Goal: Task Accomplishment & Management: Manage account settings

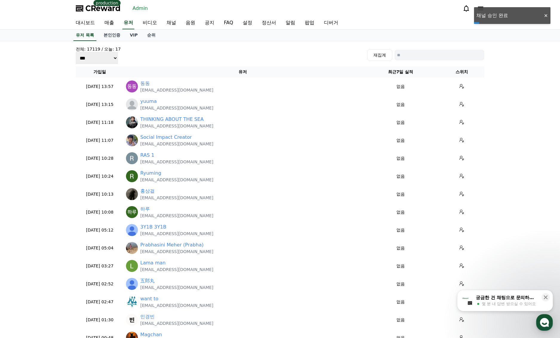
click at [438, 54] on input at bounding box center [440, 55] width 90 height 11
paste input "**********"
type input "**********"
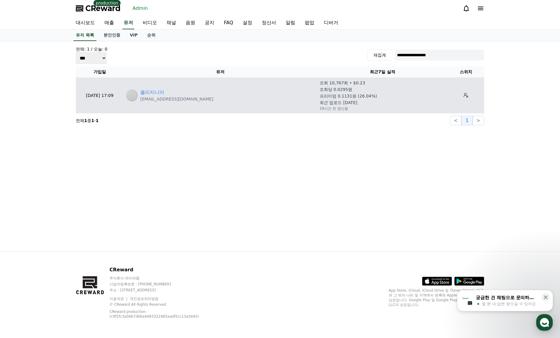
click at [140, 97] on p "[EMAIL_ADDRESS][DOMAIN_NAME]" at bounding box center [176, 99] width 73 height 6
click at [146, 95] on link "폴리지니어" at bounding box center [152, 92] width 24 height 7
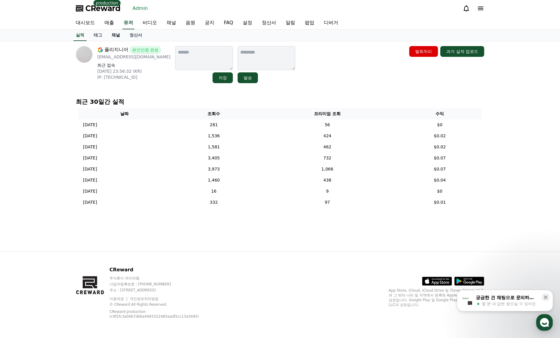
click at [116, 36] on link "채널" at bounding box center [116, 35] width 18 height 11
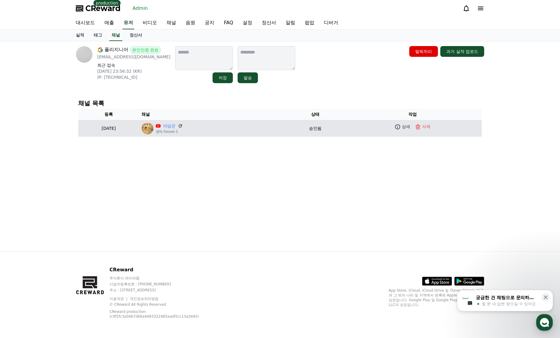
click at [183, 129] on p "@ls-house-1" at bounding box center [169, 131] width 27 height 5
click at [176, 127] on link "야담꾼" at bounding box center [169, 126] width 13 height 6
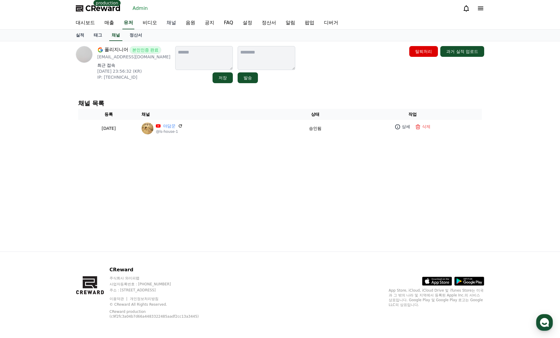
click at [175, 25] on link "채널" at bounding box center [171, 23] width 19 height 13
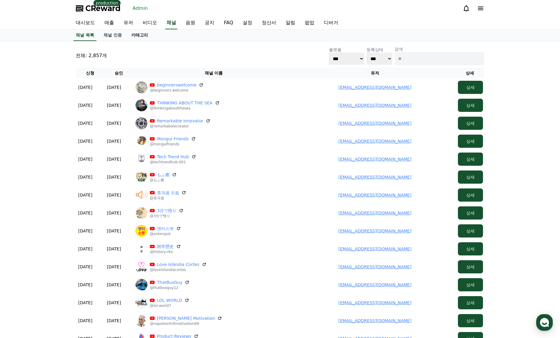
click at [127, 35] on link "카테고리" at bounding box center [140, 35] width 26 height 11
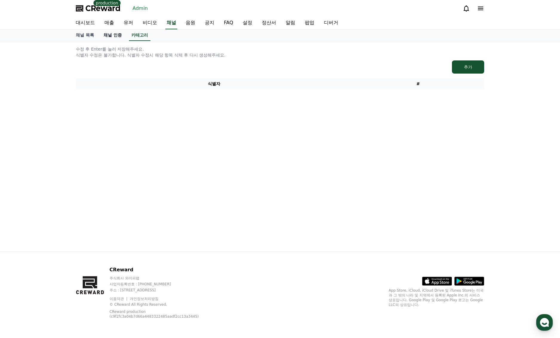
click at [107, 37] on link "채널 인증" at bounding box center [113, 35] width 28 height 11
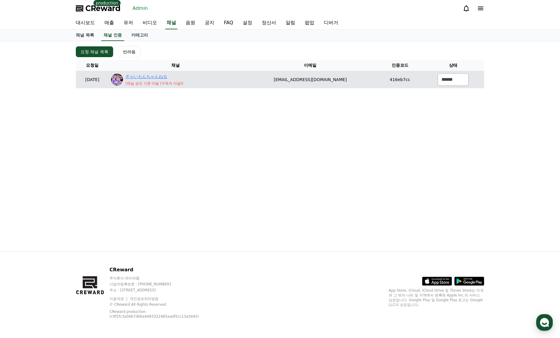
click at [167, 78] on link "ぎゃいもんちゃんねる" at bounding box center [154, 76] width 58 height 6
drag, startPoint x: 370, startPoint y: 88, endPoint x: 270, endPoint y: 86, distance: 99.8
click at [270, 86] on div "요청 채널 목록 반려됨 요청일 채널 이메일 인증코드 상태 2025-05-05 05-05 ぎゃいもんちゃんねる ( 채널 승인 기준 미달 (구독자 …" at bounding box center [279, 67] width 413 height 47
click at [378, 82] on td "416eb7cc" at bounding box center [400, 79] width 44 height 17
click at [360, 78] on td "elephant610@gmail.com" at bounding box center [311, 79] width 136 height 17
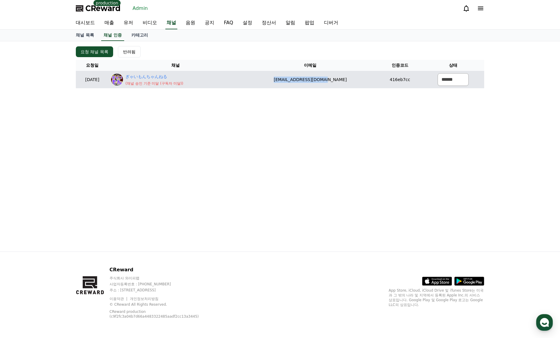
drag, startPoint x: 348, startPoint y: 80, endPoint x: 315, endPoint y: 80, distance: 33.5
click at [297, 81] on td "elephant610@gmail.com" at bounding box center [311, 79] width 136 height 17
copy td "elephant610@gmail.com"
click at [442, 81] on select "****** *** ***" at bounding box center [453, 79] width 31 height 13
select select "********"
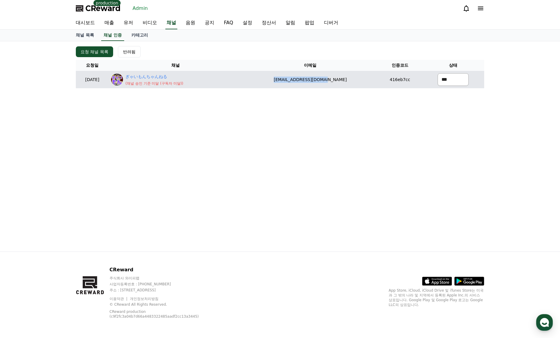
click at [438, 73] on select "****** *** ***" at bounding box center [453, 79] width 31 height 13
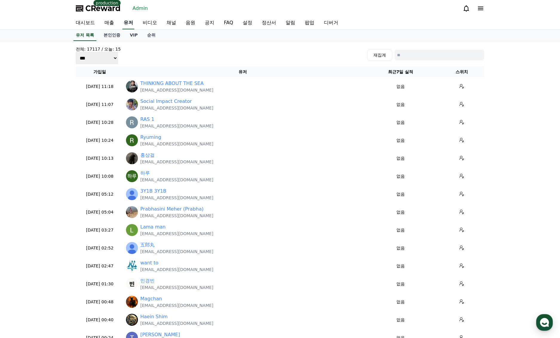
click at [126, 24] on link "유저" at bounding box center [128, 23] width 12 height 13
click at [91, 23] on link "대시보드" at bounding box center [85, 23] width 29 height 13
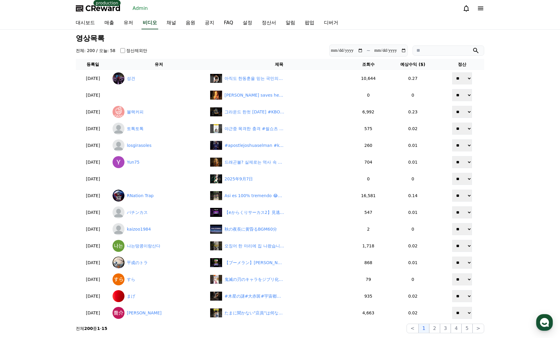
click at [268, 50] on section "**********" at bounding box center [280, 51] width 409 height 12
click at [127, 22] on link "유저" at bounding box center [128, 23] width 19 height 13
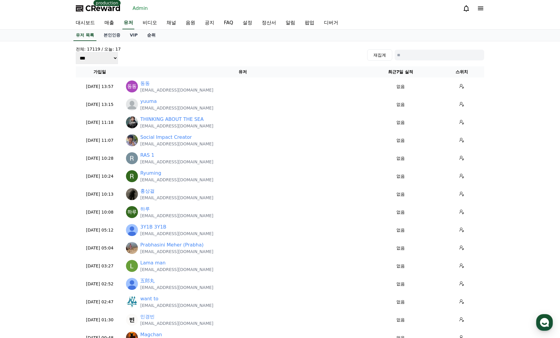
click at [149, 37] on link "순위" at bounding box center [152, 35] width 18 height 11
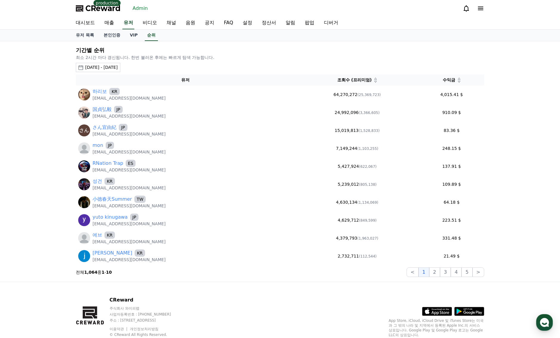
click at [118, 65] on div "[DATE] - [DATE]" at bounding box center [101, 67] width 33 height 6
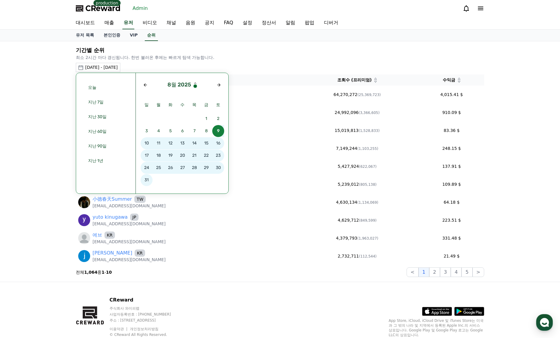
click at [196, 87] on icon "Previous year" at bounding box center [196, 86] width 4 height 4
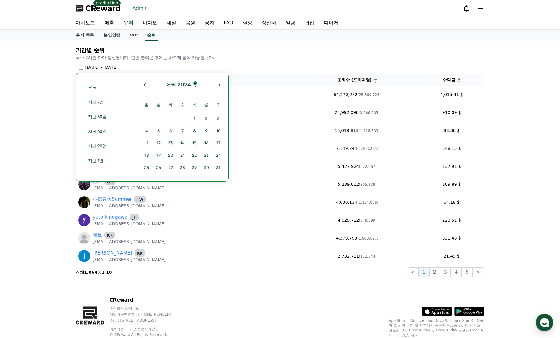
click at [196, 82] on icon "Next year" at bounding box center [196, 83] width 4 height 4
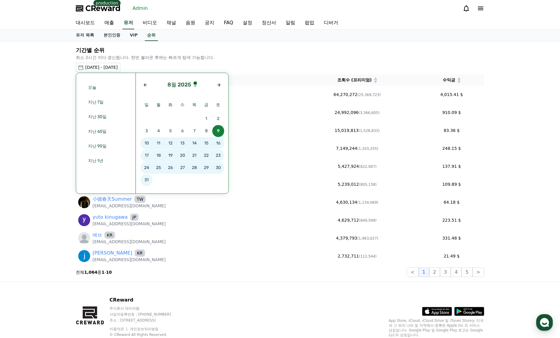
click at [195, 81] on icon "Next year" at bounding box center [196, 83] width 4 height 4
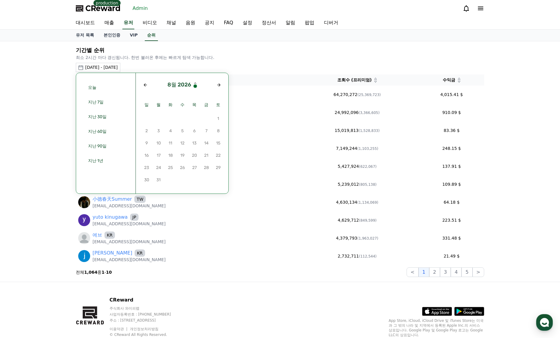
click at [195, 87] on icon "Previous year" at bounding box center [196, 86] width 4 height 4
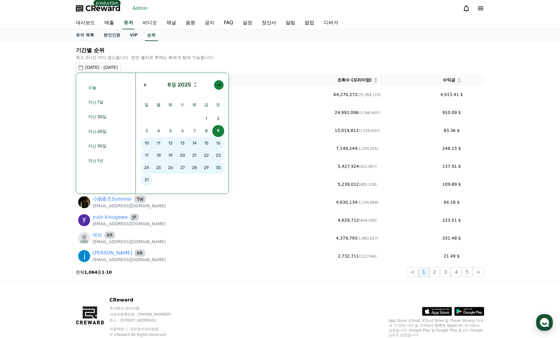
click at [219, 87] on div "Next month" at bounding box center [219, 84] width 5 height 5
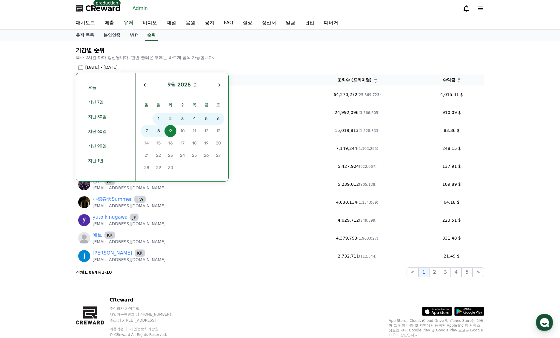
click at [150, 131] on span "7" at bounding box center [147, 131] width 12 height 12
click at [144, 131] on span "7" at bounding box center [147, 131] width 12 height 12
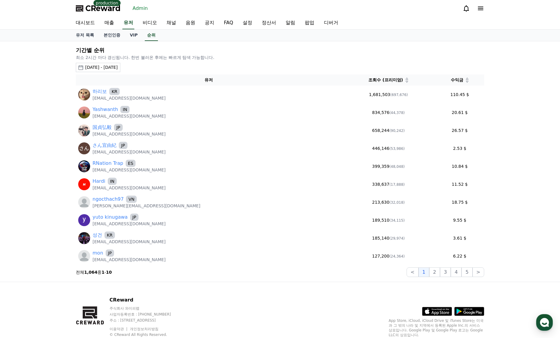
click at [466, 82] on icon at bounding box center [467, 81] width 3 height 3
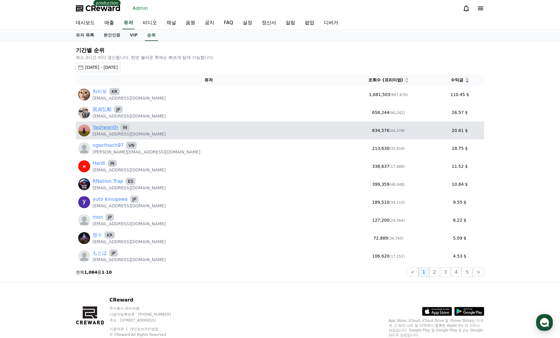
click at [108, 128] on link "Yashwanth" at bounding box center [105, 127] width 25 height 7
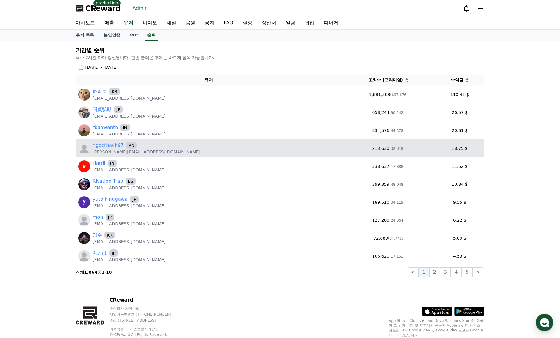
click at [114, 146] on link "ngocthach97" at bounding box center [108, 145] width 31 height 7
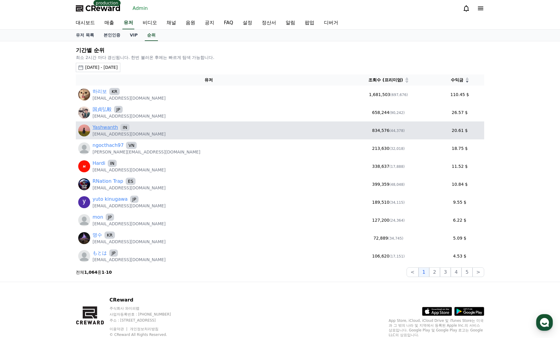
click at [105, 126] on link "Yashwanth" at bounding box center [105, 127] width 25 height 7
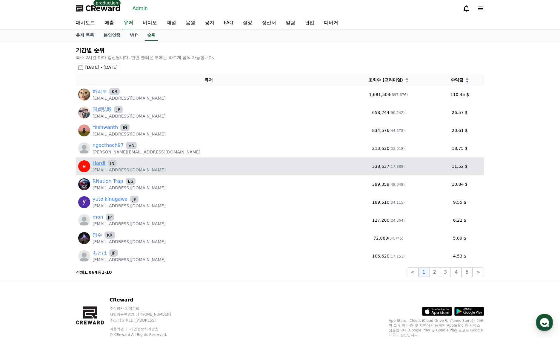
click at [99, 161] on link "Hardi" at bounding box center [99, 163] width 13 height 7
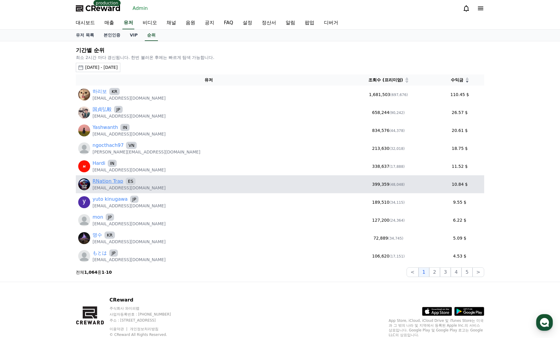
click at [106, 182] on link "RNation Trap" at bounding box center [108, 180] width 31 height 7
click at [108, 182] on link "RNation Trap" at bounding box center [108, 180] width 31 height 7
click at [109, 180] on link "RNation Trap" at bounding box center [108, 180] width 31 height 7
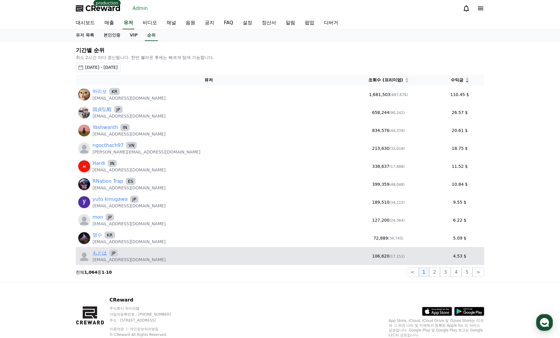
click at [97, 253] on link "もとは" at bounding box center [100, 252] width 14 height 7
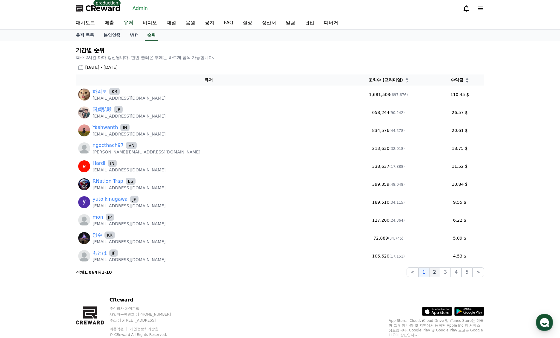
click at [437, 273] on button "2" at bounding box center [435, 272] width 11 height 10
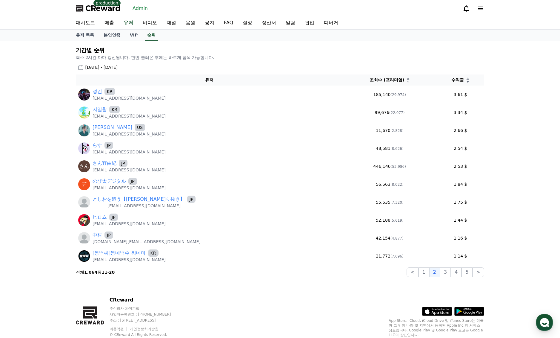
click at [104, 68] on div "2025-09-07 - 2025-09-07" at bounding box center [101, 67] width 33 height 6
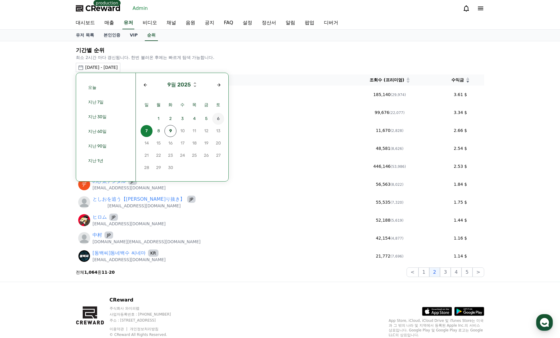
click at [216, 119] on span "6" at bounding box center [218, 119] width 12 height 12
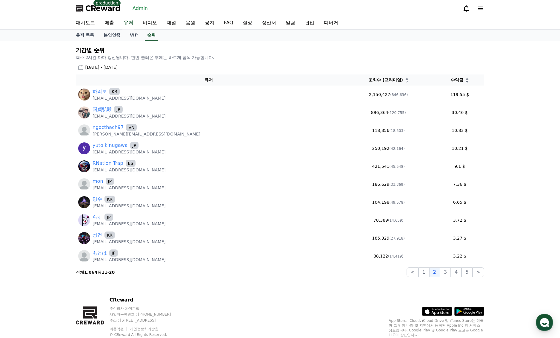
click at [248, 55] on p "최소 2시간 마다 갱신됩니다. 한번 불러온 후에는 빠르게 탐색 가능합니다." at bounding box center [280, 57] width 409 height 6
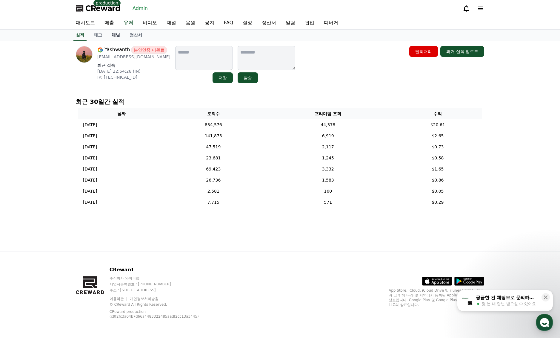
click at [113, 39] on link "채널" at bounding box center [116, 35] width 18 height 11
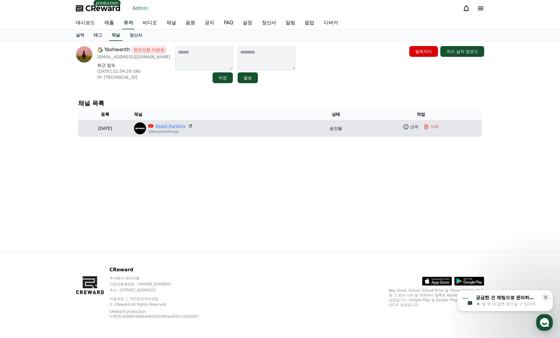
click at [186, 126] on link "Beast Ranking" at bounding box center [171, 126] width 30 height 6
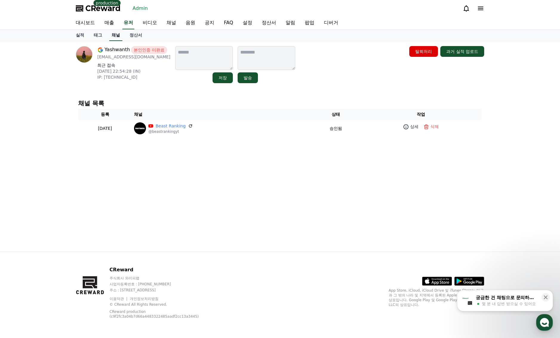
click at [117, 40] on link "채널" at bounding box center [115, 35] width 13 height 11
click at [139, 39] on link "정산서" at bounding box center [136, 35] width 22 height 11
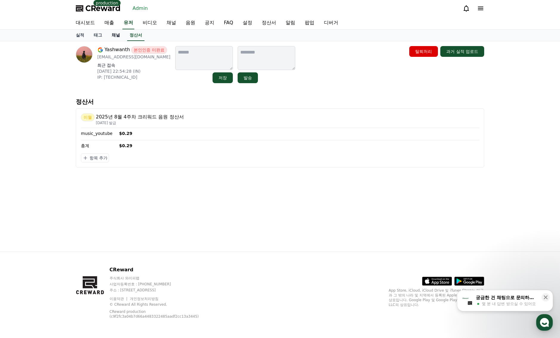
click at [115, 38] on link "채널" at bounding box center [116, 35] width 18 height 11
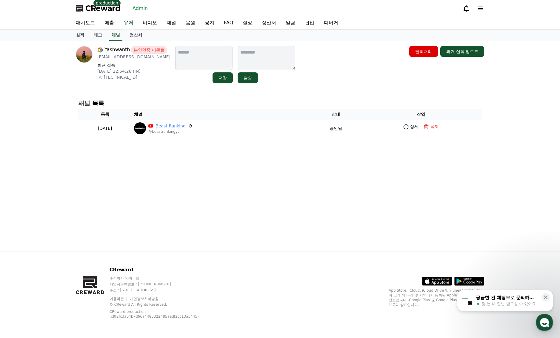
click at [142, 36] on link "정산서" at bounding box center [136, 35] width 22 height 11
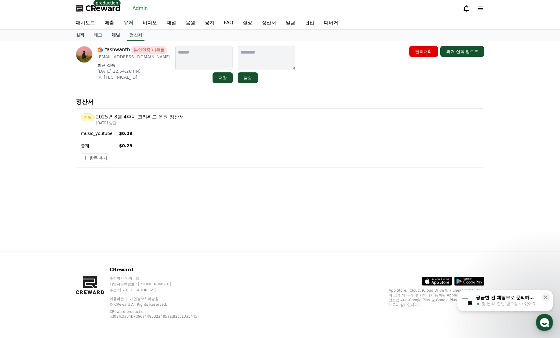
click at [111, 36] on link "채널" at bounding box center [116, 35] width 18 height 11
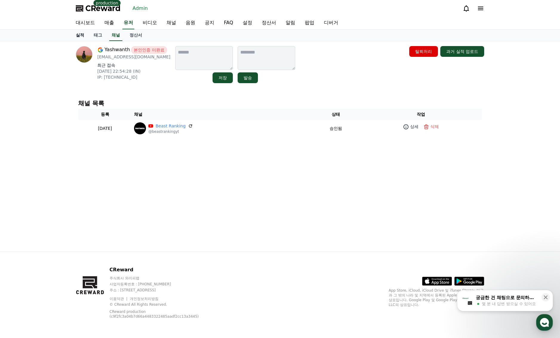
click at [85, 36] on link "실적" at bounding box center [80, 35] width 18 height 11
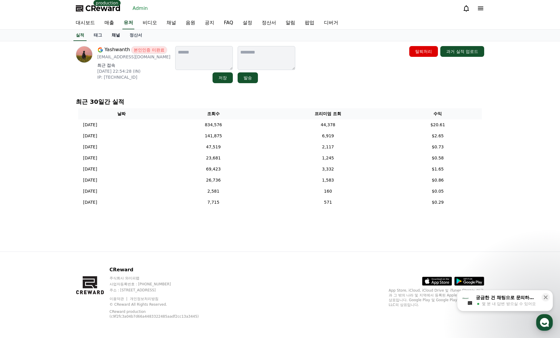
click at [109, 37] on link "채널" at bounding box center [116, 35] width 18 height 11
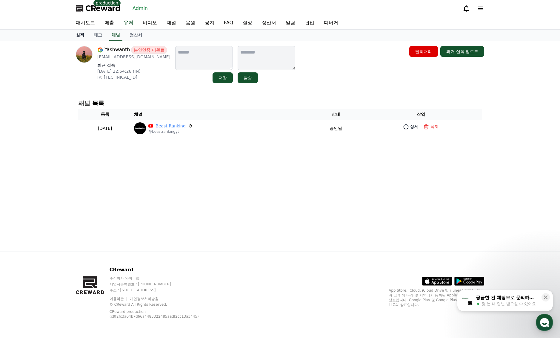
click at [81, 35] on link "실적" at bounding box center [80, 35] width 18 height 11
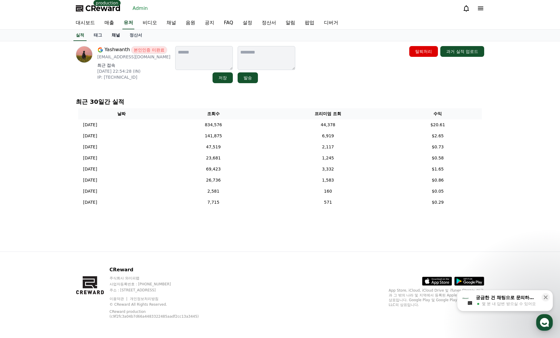
click at [119, 33] on link "채널" at bounding box center [116, 35] width 18 height 11
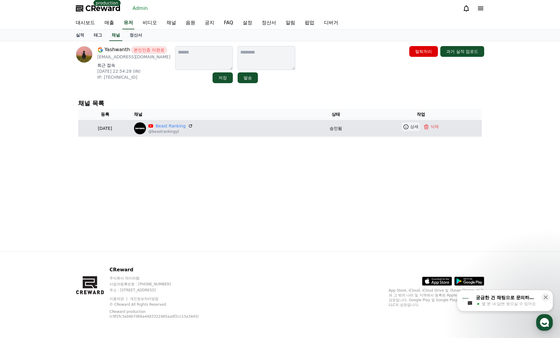
click at [409, 125] on icon at bounding box center [406, 126] width 5 height 5
click at [409, 129] on icon at bounding box center [406, 127] width 6 height 6
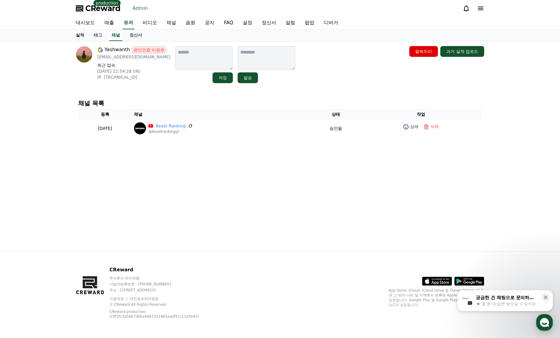
click at [83, 38] on link "실적" at bounding box center [80, 35] width 18 height 11
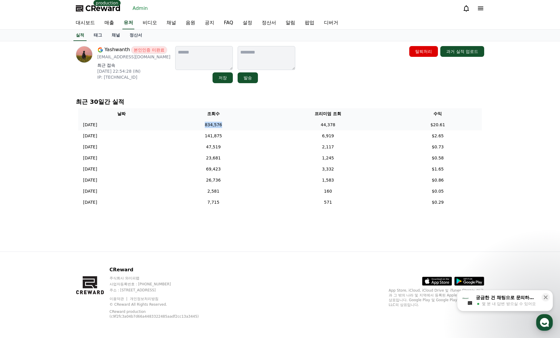
drag, startPoint x: 220, startPoint y: 126, endPoint x: 254, endPoint y: 127, distance: 33.5
click at [254, 127] on td "834,576" at bounding box center [214, 124] width 98 height 11
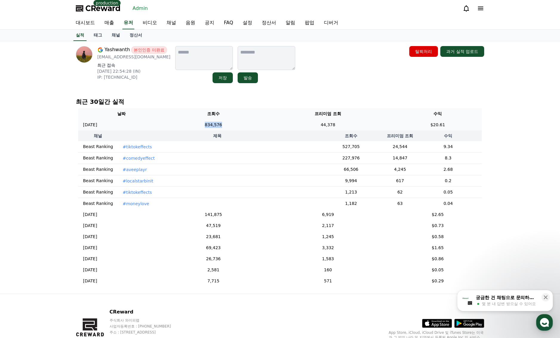
click at [252, 122] on td "834,576" at bounding box center [214, 124] width 98 height 11
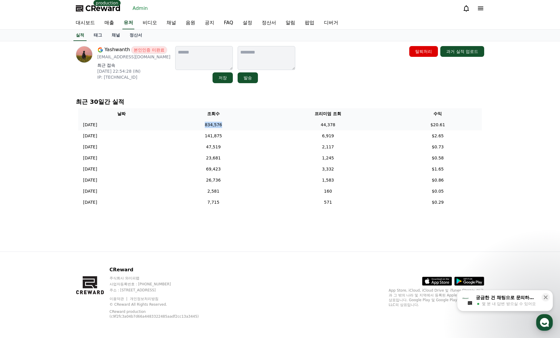
drag, startPoint x: 259, startPoint y: 126, endPoint x: 205, endPoint y: 124, distance: 54.4
click at [204, 124] on td "834,576" at bounding box center [214, 124] width 98 height 11
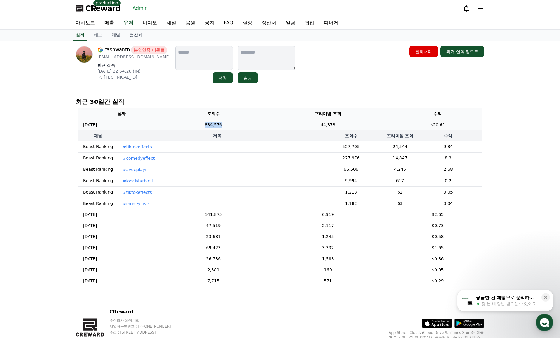
click at [262, 125] on td "834,576" at bounding box center [214, 124] width 98 height 11
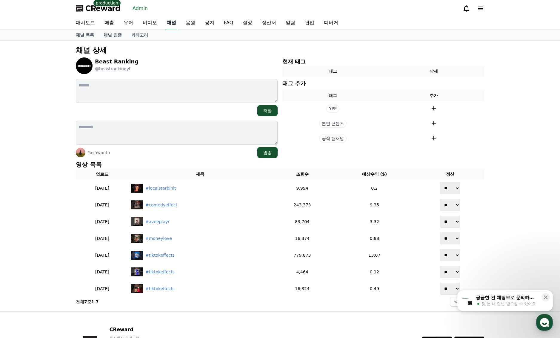
click at [174, 25] on link "채널" at bounding box center [172, 23] width 12 height 13
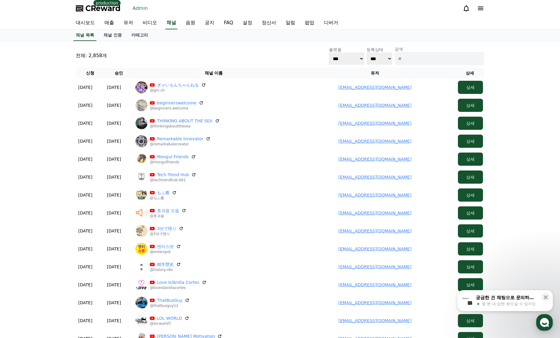
click at [416, 57] on input at bounding box center [440, 58] width 90 height 13
paste input "**********"
type input "**********"
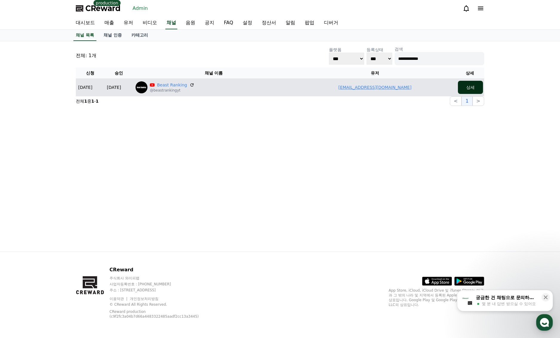
click at [466, 85] on button "상세" at bounding box center [470, 87] width 25 height 13
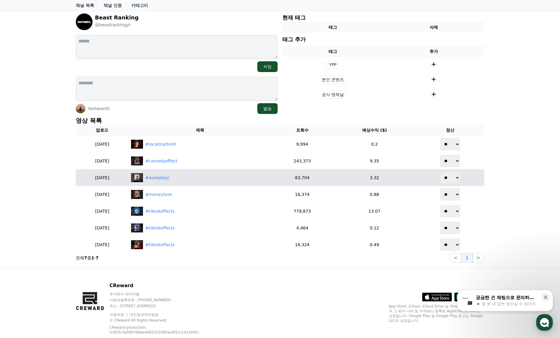
scroll to position [60, 0]
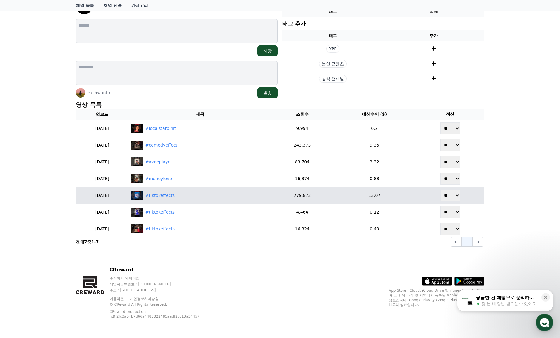
click at [193, 195] on div "#tiktokeffects" at bounding box center [200, 195] width 138 height 9
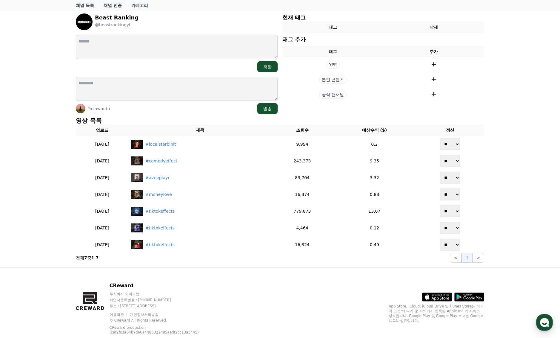
scroll to position [0, 0]
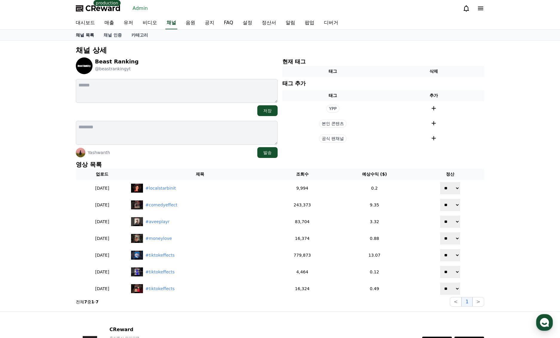
click at [80, 35] on link "채널 목록" at bounding box center [85, 35] width 28 height 11
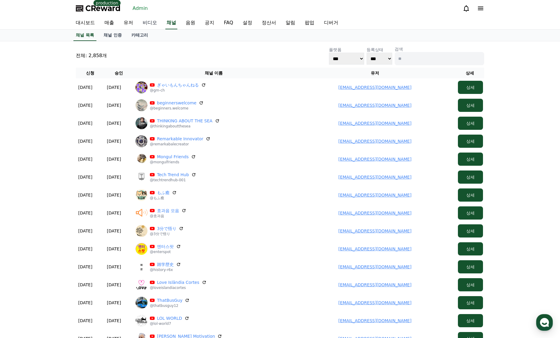
click at [151, 23] on link "비디오" at bounding box center [150, 23] width 24 height 13
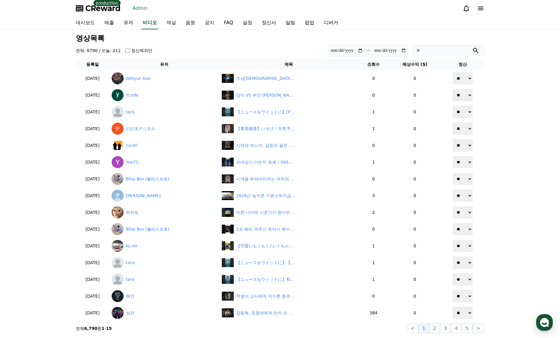
click at [166, 26] on link "채널" at bounding box center [171, 23] width 19 height 13
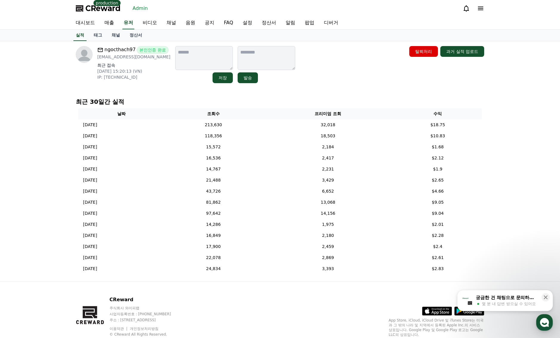
click at [169, 97] on p "최근 30일간 실적" at bounding box center [280, 101] width 409 height 8
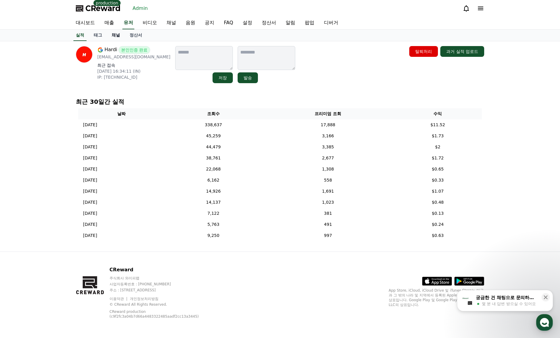
click at [119, 35] on link "채널" at bounding box center [116, 35] width 18 height 11
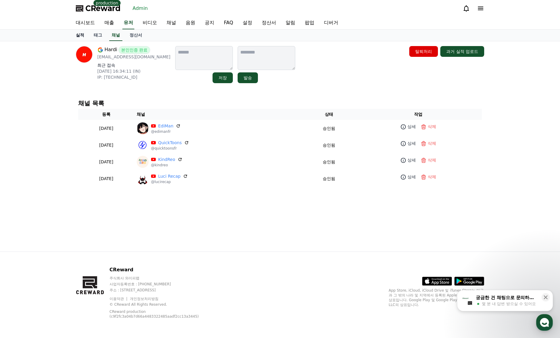
click at [82, 36] on link "실적" at bounding box center [80, 35] width 18 height 11
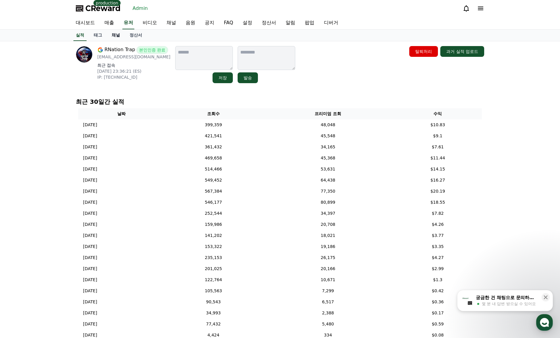
click at [120, 39] on link "채널" at bounding box center [116, 35] width 18 height 11
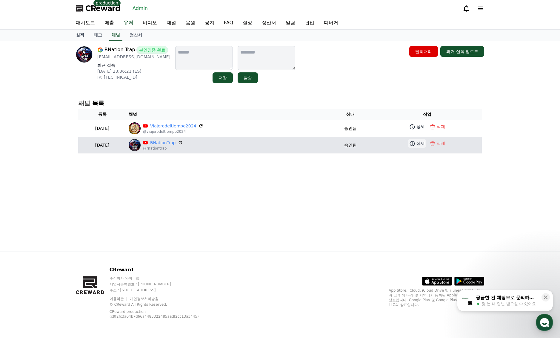
click at [412, 143] on icon at bounding box center [413, 143] width 6 height 6
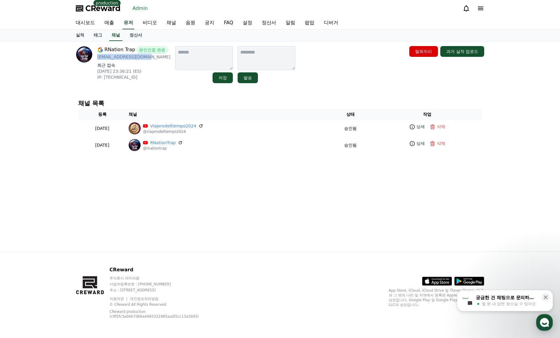
drag, startPoint x: 154, startPoint y: 56, endPoint x: 97, endPoint y: 58, distance: 57.1
click at [97, 58] on p "[EMAIL_ADDRESS][DOMAIN_NAME]" at bounding box center [133, 57] width 73 height 6
copy p "[EMAIL_ADDRESS][DOMAIN_NAME]"
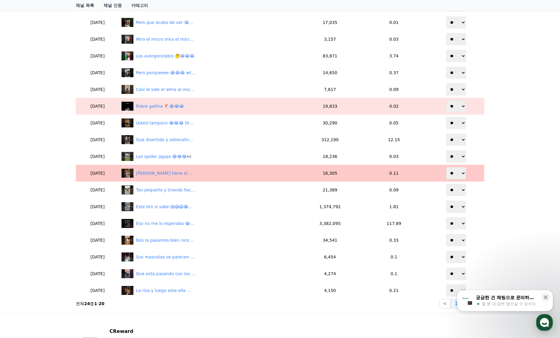
scroll to position [239, 0]
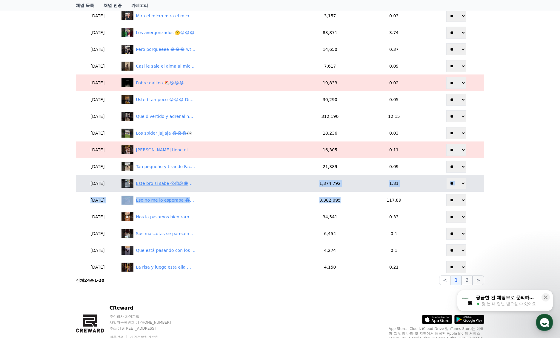
drag, startPoint x: 358, startPoint y: 202, endPoint x: 300, endPoint y: 181, distance: 61.4
click at [300, 181] on table "업로드 제목 조회수 예상수익 ($) 정산 [DATE] Asi es 100% tremendo 😂😂😂 16,581 0.13 ** ** [DATE]…" at bounding box center [280, 102] width 409 height 346
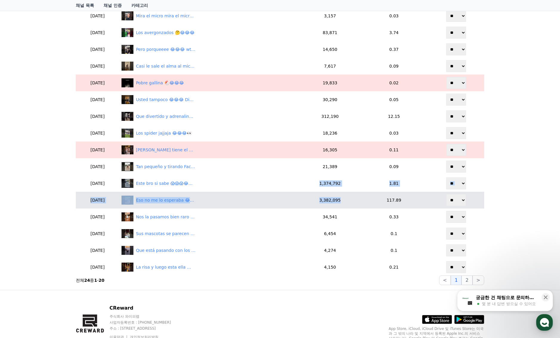
click at [352, 200] on td "3,382,095" at bounding box center [330, 200] width 60 height 17
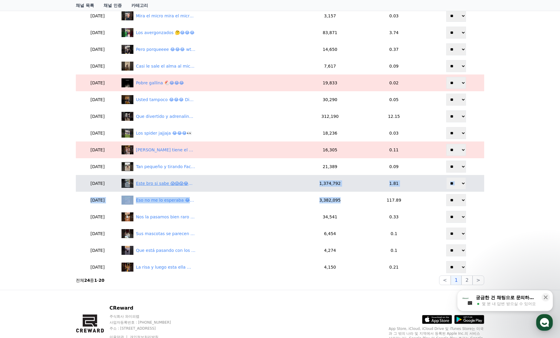
drag, startPoint x: 359, startPoint y: 201, endPoint x: 300, endPoint y: 181, distance: 62.2
click at [300, 181] on table "업로드 제목 조회수 예상수익 ($) 정산 [DATE] Asi es 100% tremendo 😂😂😂 16,581 0.13 ** ** [DATE]…" at bounding box center [280, 102] width 409 height 346
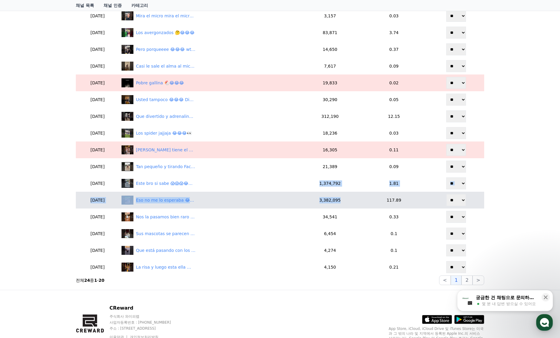
click at [356, 202] on td "3,382,095" at bounding box center [330, 200] width 60 height 17
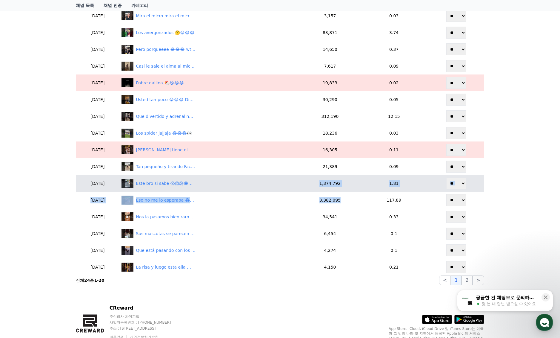
drag, startPoint x: 360, startPoint y: 203, endPoint x: 313, endPoint y: 187, distance: 49.3
click at [313, 187] on table "업로드 제목 조회수 예상수익 ($) 정산 [DATE] Asi es 100% tremendo 😂😂😂 16,581 0.13 ** ** [DATE]…" at bounding box center [280, 102] width 409 height 346
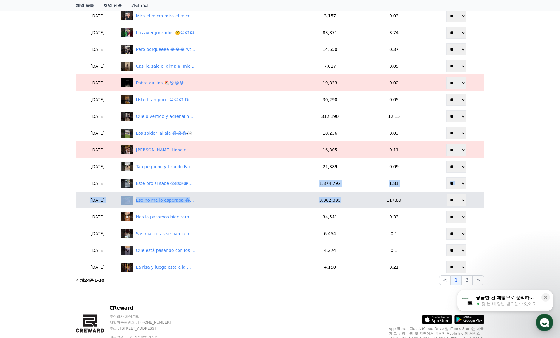
click at [348, 201] on td "3,382,095" at bounding box center [330, 200] width 60 height 17
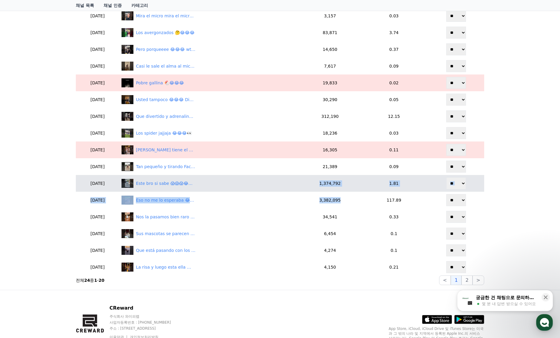
drag, startPoint x: 357, startPoint y: 200, endPoint x: 313, endPoint y: 184, distance: 46.5
click at [311, 182] on table "업로드 제목 조회수 예상수익 ($) 정산 2025-09-07 Asi es 100% tremendo 😂😂😂 16,581 0.13 ** ** 20…" at bounding box center [280, 102] width 409 height 346
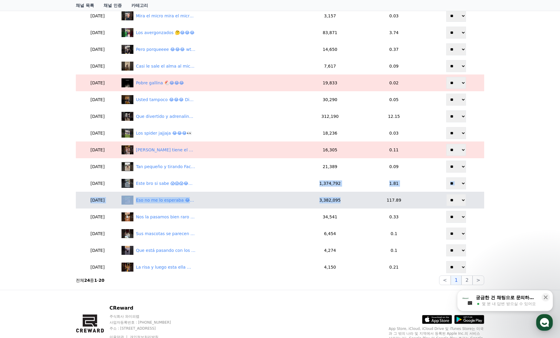
click at [341, 200] on td "3,382,095" at bounding box center [330, 200] width 60 height 17
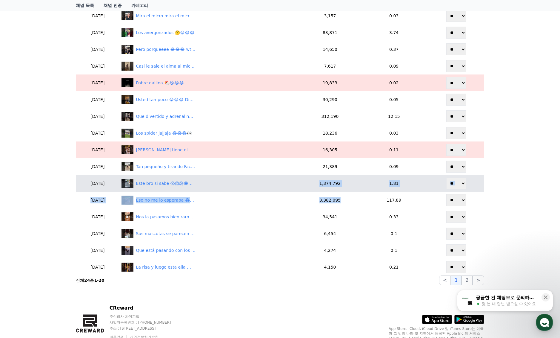
drag, startPoint x: 353, startPoint y: 200, endPoint x: 302, endPoint y: 191, distance: 51.2
click at [313, 180] on table "업로드 제목 조회수 예상수익 ($) 정산 2025-09-07 Asi es 100% tremendo 😂😂😂 16,581 0.13 ** ** 20…" at bounding box center [280, 102] width 409 height 346
click at [183, 181] on div "Este bro si sabe 😱😱😱😂😂😂" at bounding box center [166, 183] width 60 height 6
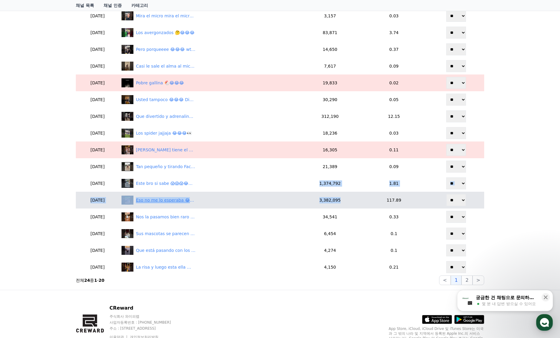
click at [188, 198] on div "Eso no me lo esperaba 😂😂😂😱" at bounding box center [166, 200] width 60 height 6
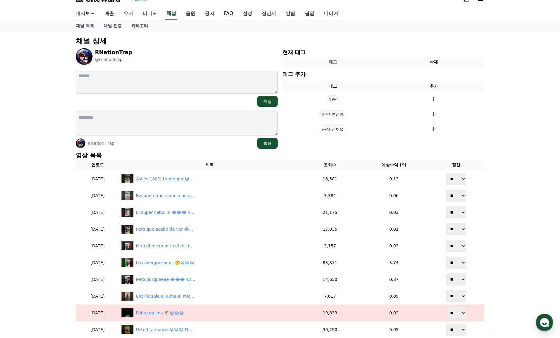
scroll to position [0, 0]
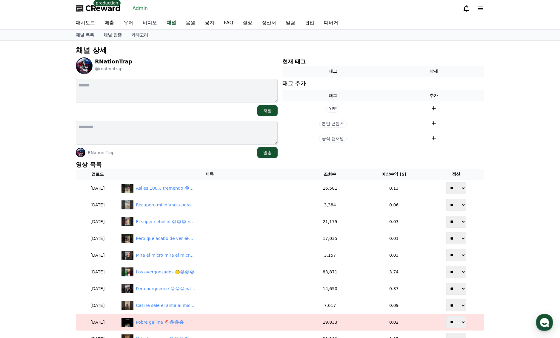
click at [152, 26] on link "비디오" at bounding box center [150, 23] width 24 height 13
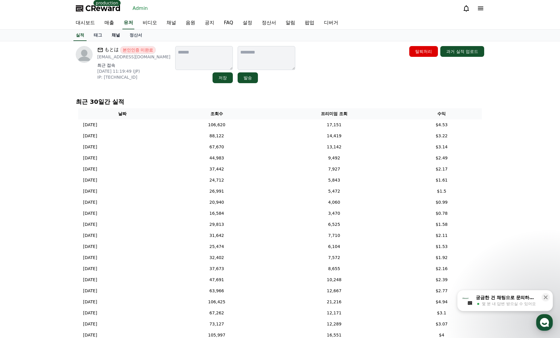
click at [119, 40] on link "채널" at bounding box center [116, 35] width 18 height 11
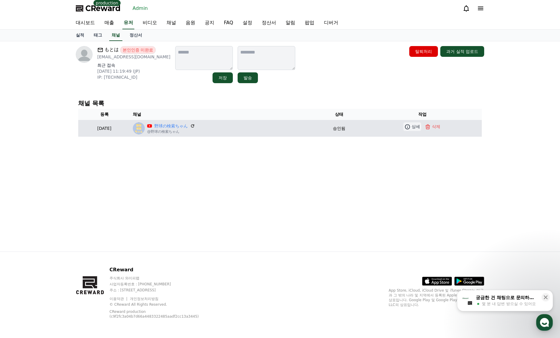
click at [408, 125] on icon at bounding box center [408, 127] width 6 height 6
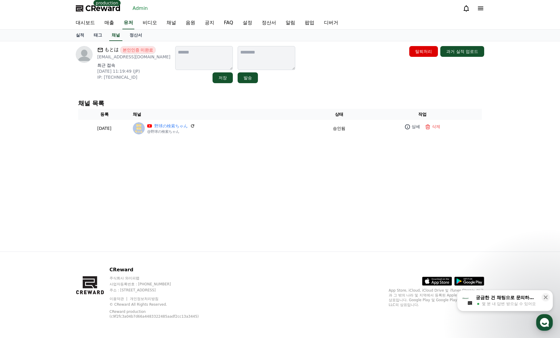
click at [135, 21] on div "대시보드 매출 유저 비디오 채널 음원 공지 FAQ 설정 정산서 알림 팝업 디버거" at bounding box center [280, 23] width 418 height 13
click at [135, 22] on div "대시보드 매출 유저 비디오 채널 음원 공지 FAQ 설정 정산서 알림 팝업 디버거" at bounding box center [280, 23] width 418 height 13
click at [130, 23] on link "유저" at bounding box center [128, 23] width 12 height 13
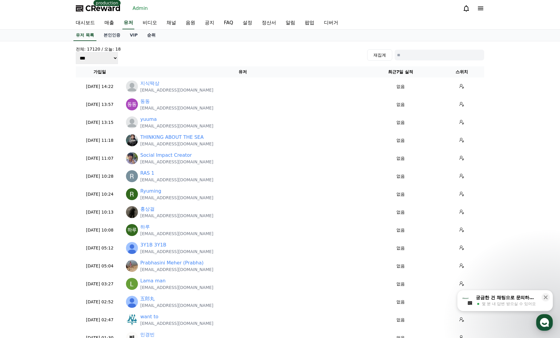
click at [151, 35] on link "순위" at bounding box center [152, 35] width 18 height 11
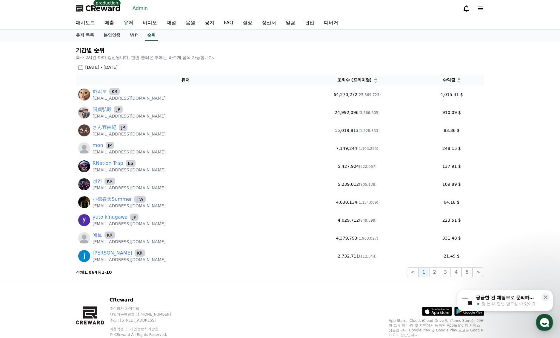
click at [118, 68] on div "2025-08-09 - 2025-09-09" at bounding box center [101, 67] width 33 height 6
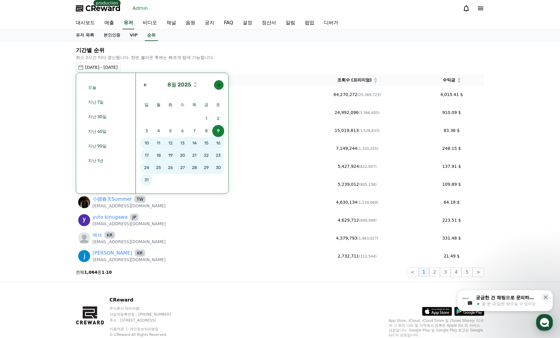
click at [221, 87] on div "Next month" at bounding box center [219, 84] width 5 height 5
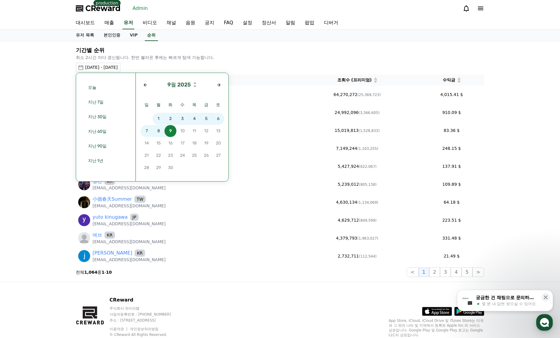
click at [143, 131] on span "7" at bounding box center [147, 131] width 12 height 12
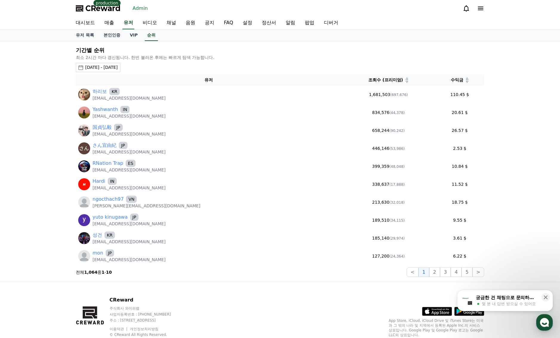
click at [466, 82] on icon at bounding box center [467, 81] width 3 height 3
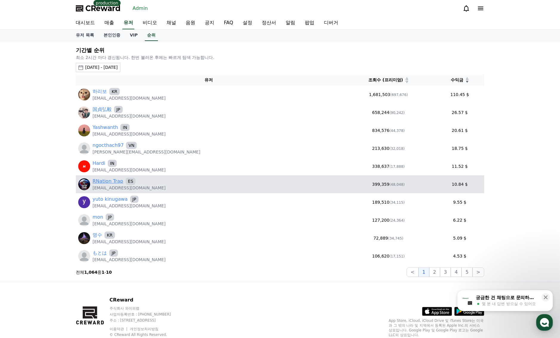
click at [106, 182] on link "RNation Trap" at bounding box center [108, 180] width 31 height 7
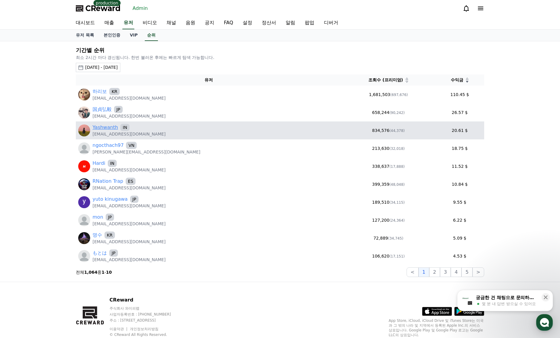
click at [108, 127] on link "Yashwanth" at bounding box center [105, 127] width 25 height 7
click at [106, 129] on link "Yashwanth" at bounding box center [105, 127] width 25 height 7
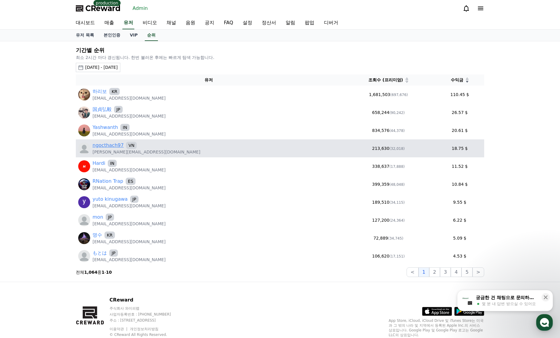
click at [115, 143] on link "ngocthach97" at bounding box center [108, 145] width 31 height 7
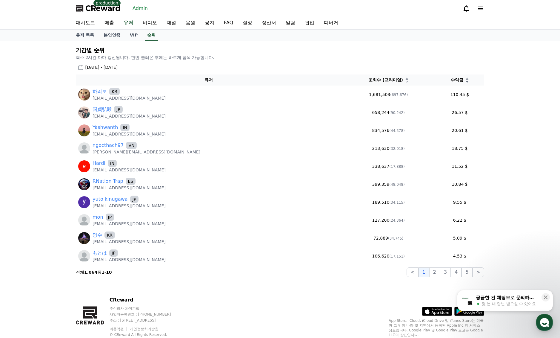
click at [102, 12] on span "CReward" at bounding box center [102, 9] width 35 height 10
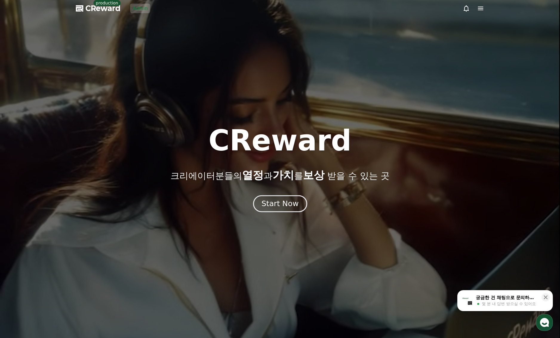
click at [271, 209] on button "Start Now" at bounding box center [280, 203] width 54 height 17
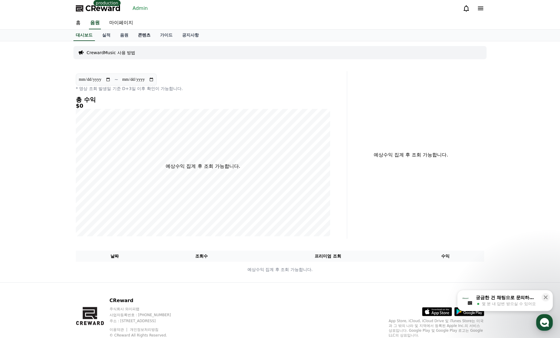
click at [142, 37] on link "콘텐츠" at bounding box center [144, 35] width 22 height 11
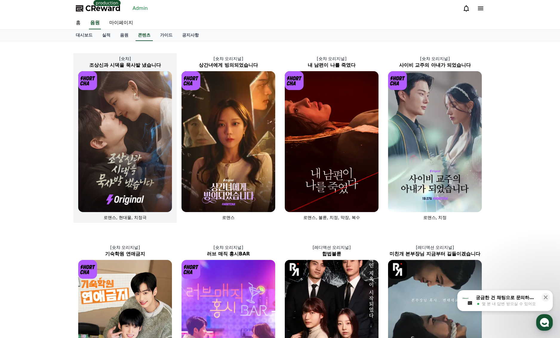
click at [130, 104] on img at bounding box center [125, 141] width 94 height 141
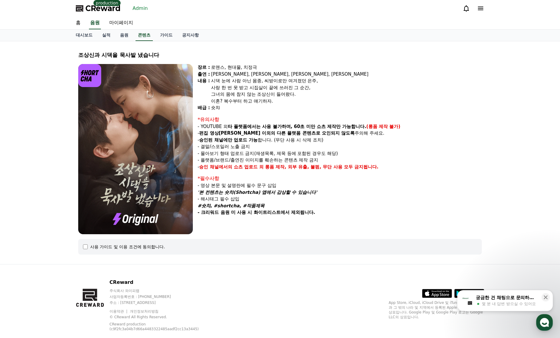
click at [280, 136] on p "- 편집 영상이 숏챠 이외의 다른 플랫폼 콘텐츠로 오인되지 않도록 주의해 주세요." at bounding box center [340, 133] width 284 height 7
click at [287, 137] on p "- 승인된 채널에만 업로드 가능 합니다. (무단 사용 시 삭제 조치)" at bounding box center [340, 140] width 284 height 7
click at [235, 141] on strong "승인된 채널에만 업로드 가능" at bounding box center [228, 139] width 59 height 5
click at [278, 140] on p "- 승인된 채널에만 업로드 가능 합니다. (무단 사용 시 삭제 조치)" at bounding box center [340, 140] width 284 height 7
click at [307, 137] on p "- 승인된 채널에만 업로드 가능 합니다. (무단 사용 시 삭제 조치)" at bounding box center [340, 140] width 284 height 7
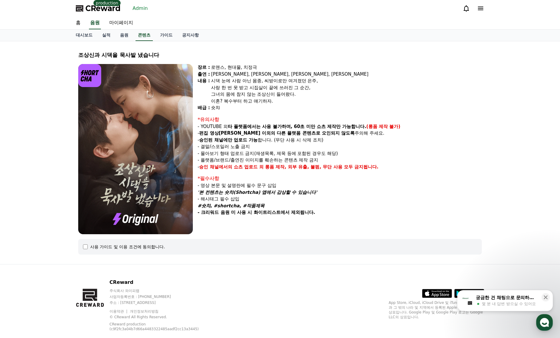
click at [240, 140] on strong "승인된 채널에만 업로드 가능" at bounding box center [228, 139] width 59 height 5
click at [241, 142] on strong "승인된 채널에만 업로드 가능" at bounding box center [228, 139] width 59 height 5
click at [239, 148] on p "- 결말/스포일러 노출 금지" at bounding box center [340, 146] width 284 height 7
click at [245, 157] on p "- 플랫폼/브랜드/출연진 이미지를 훼손하는 콘텐츠 제작 금지" at bounding box center [340, 160] width 284 height 7
click at [261, 159] on p "- 플랫폼/브랜드/출연진 이미지를 훼손하는 콘텐츠 제작 금지" at bounding box center [340, 160] width 284 height 7
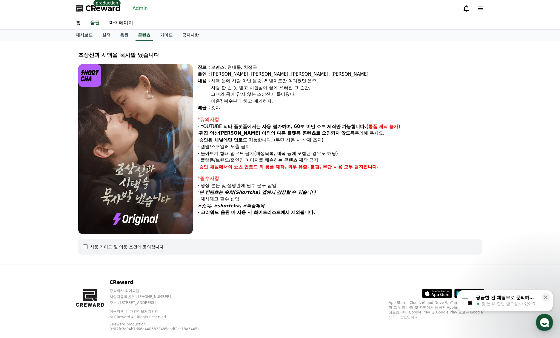
click at [287, 158] on p "- 플랫폼/브랜드/출연진 이미지를 훼손하는 콘텐츠 제작 금지" at bounding box center [340, 160] width 284 height 7
click at [244, 162] on p "- 플랫폼/브랜드/출연진 이미지를 훼손하는 콘텐츠 제작 금지" at bounding box center [340, 160] width 284 height 7
drag, startPoint x: 200, startPoint y: 160, endPoint x: 319, endPoint y: 160, distance: 119.2
click at [319, 160] on p "- 플랫폼/브랜드/출연진 이미지를 훼손하는 콘텐츠 제작 금지" at bounding box center [340, 160] width 284 height 7
drag, startPoint x: 319, startPoint y: 160, endPoint x: 264, endPoint y: 162, distance: 54.7
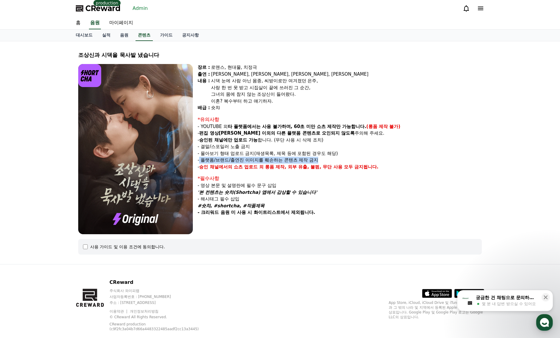
click at [318, 160] on p "- 플랫폼/브랜드/출연진 이미지를 훼손하는 콘텐츠 제작 금지" at bounding box center [340, 160] width 284 height 7
click at [230, 161] on p "- 플랫폼/브랜드/출연진 이미지를 훼손하는 콘텐츠 제작 금지" at bounding box center [340, 160] width 284 height 7
click at [208, 159] on p "- 플랫폼/브랜드/출연진 이미지를 훼손하는 콘텐츠 제작 금지" at bounding box center [340, 160] width 284 height 7
drag, startPoint x: 202, startPoint y: 160, endPoint x: 328, endPoint y: 160, distance: 125.5
click at [328, 160] on p "- 플랫폼/브랜드/출연진 이미지를 훼손하는 콘텐츠 제작 금지" at bounding box center [340, 160] width 284 height 7
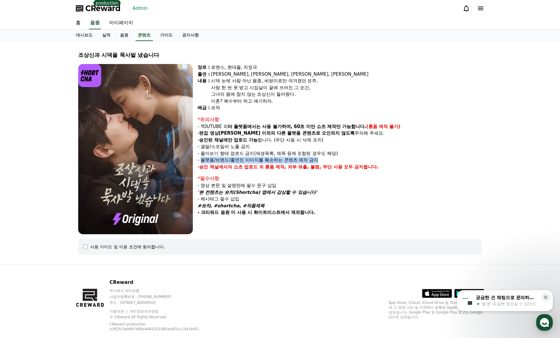
copy p "플랫폼/브랜드/출연진 이미지를 훼손하는 콘텐츠 제작 금지"
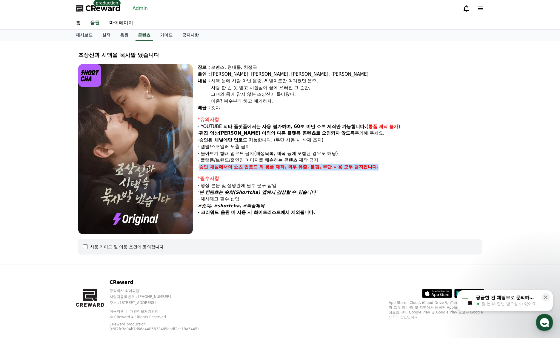
drag, startPoint x: 202, startPoint y: 168, endPoint x: 390, endPoint y: 168, distance: 188.2
click at [390, 168] on p "- 승인 채널에서의 쇼츠 업로드 외 롱폼 제작, 외부 유출, 불펌, 무단 사용 모두 금지됩니다." at bounding box center [340, 166] width 284 height 7
copy p "승인 채널에서의 쇼츠 업로드 외 롱폼 제작, 외부 유출, 불펌, 무단 사용 모두 금지됩니다."
click at [351, 157] on p "- 플랫폼/브랜드/출연진 이미지를 훼손하는 콘텐츠 제작 금지" at bounding box center [340, 160] width 284 height 7
click at [121, 20] on link "마이페이지" at bounding box center [121, 23] width 33 height 13
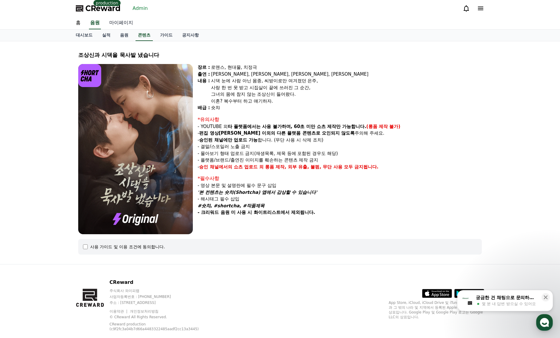
select select "**********"
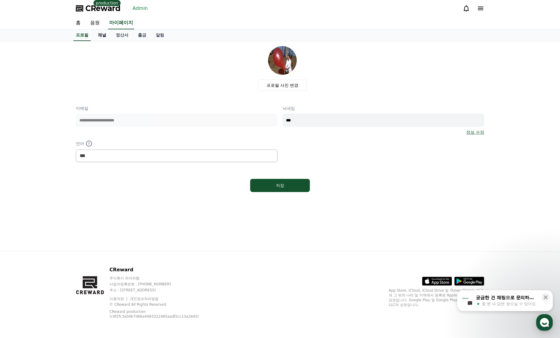
click at [108, 36] on link "채널" at bounding box center [102, 35] width 18 height 11
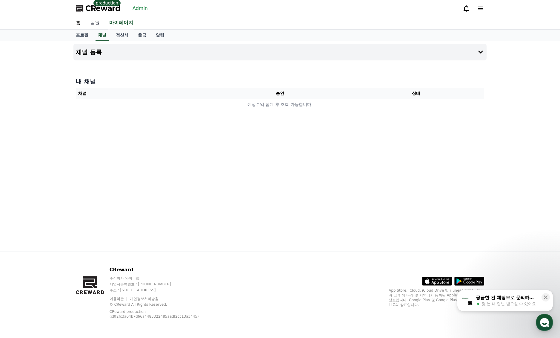
click at [96, 25] on link "음원" at bounding box center [94, 23] width 19 height 13
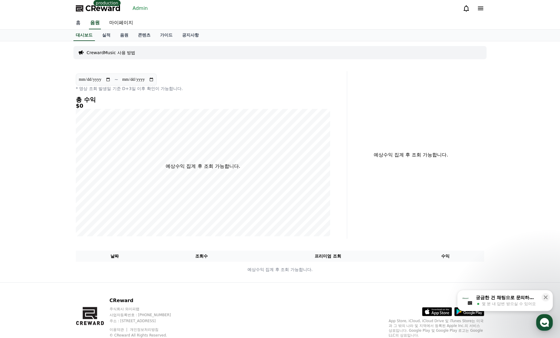
click at [75, 20] on link "홈" at bounding box center [78, 23] width 14 height 13
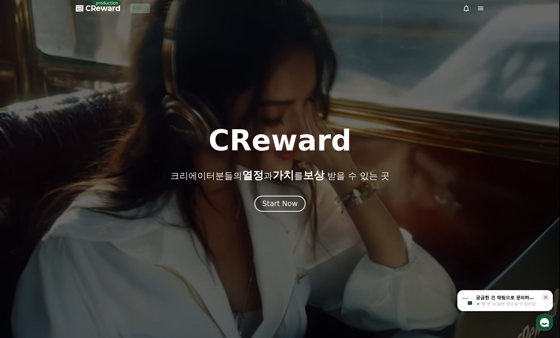
click at [146, 4] on link "Admin" at bounding box center [140, 9] width 20 height 10
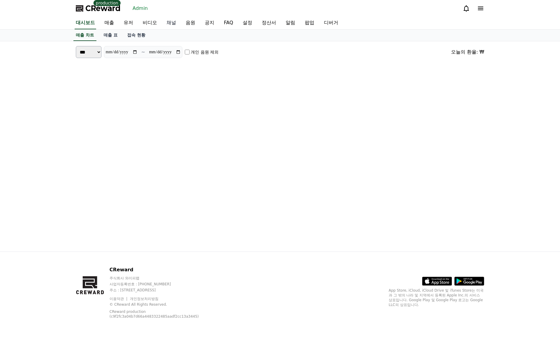
click at [171, 22] on link "채널" at bounding box center [171, 23] width 19 height 13
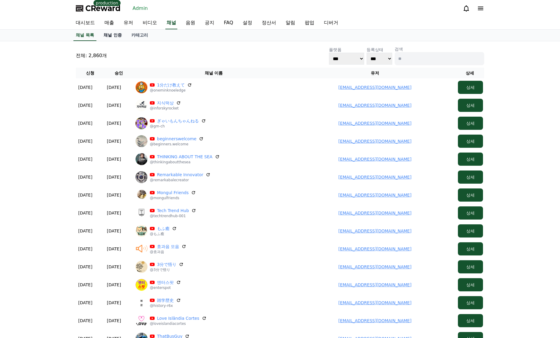
click at [121, 35] on link "채널 인증" at bounding box center [113, 35] width 28 height 11
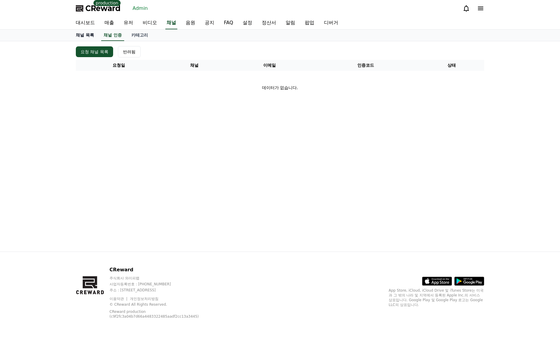
click at [87, 37] on link "채널 목록" at bounding box center [85, 35] width 28 height 11
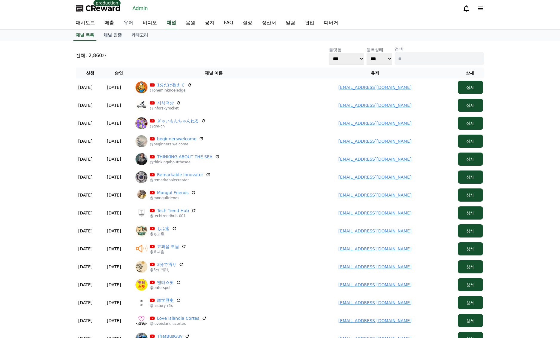
click at [133, 23] on link "유저" at bounding box center [128, 23] width 19 height 13
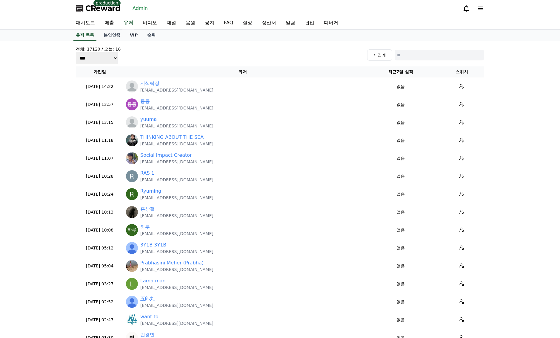
click at [134, 35] on link "VIP" at bounding box center [133, 35] width 17 height 11
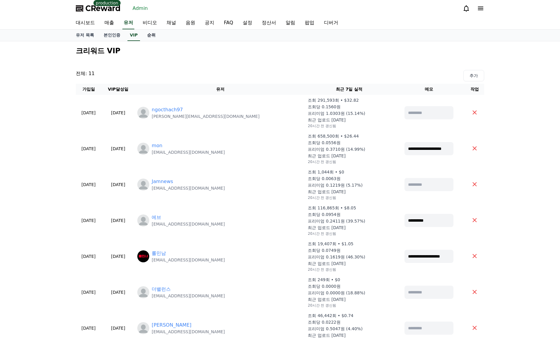
click at [149, 40] on link "순위" at bounding box center [152, 35] width 18 height 11
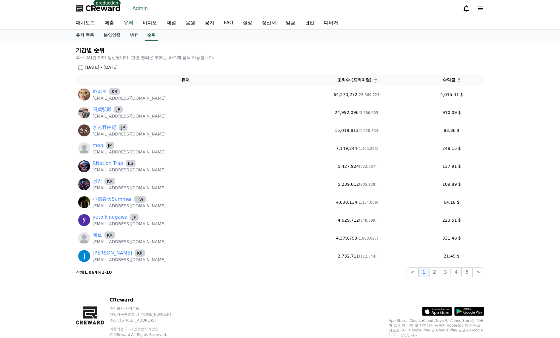
click at [118, 67] on div "2025-08-09 - 2025-09-09" at bounding box center [101, 67] width 33 height 6
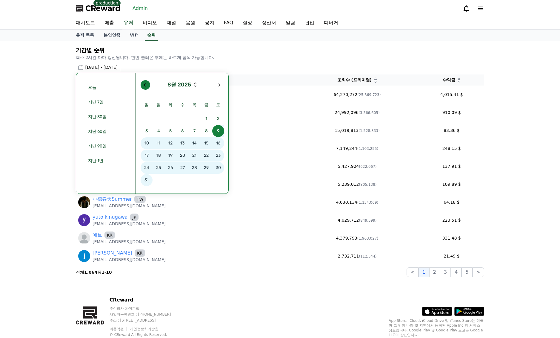
click at [149, 86] on button "button" at bounding box center [146, 85] width 10 height 10
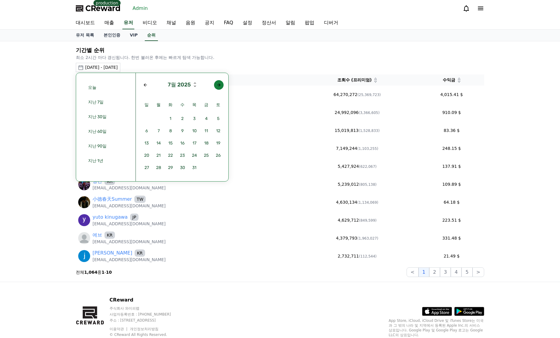
click at [220, 86] on div "Next month" at bounding box center [219, 84] width 5 height 5
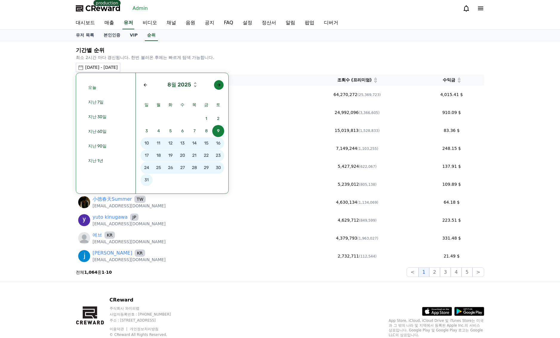
click at [220, 86] on div "Next month" at bounding box center [219, 84] width 5 height 5
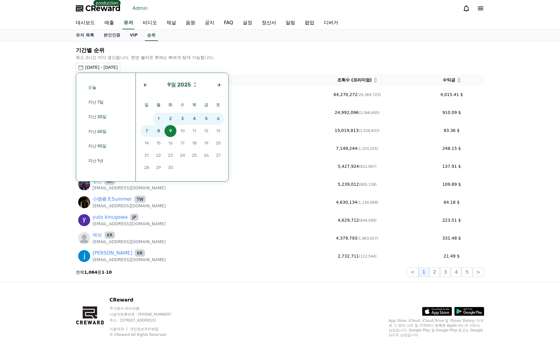
click at [146, 131] on span "7" at bounding box center [147, 131] width 12 height 12
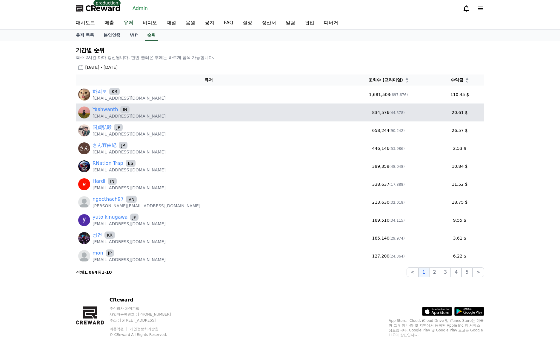
click at [108, 113] on p "[EMAIL_ADDRESS][DOMAIN_NAME]" at bounding box center [129, 116] width 73 height 6
click at [106, 110] on link "Yashwanth" at bounding box center [105, 109] width 25 height 7
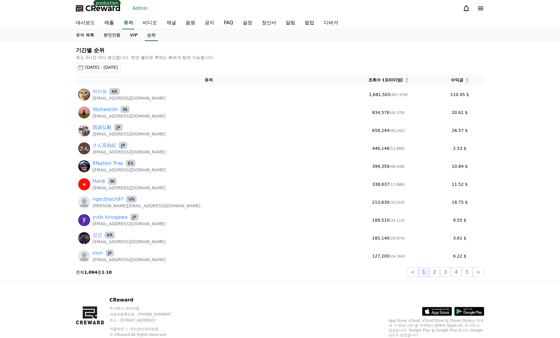
click at [215, 60] on p "최소 2시간 마다 갱신됩니다. 한번 불러온 후에는 빠르게 탐색 가능합니다." at bounding box center [280, 57] width 409 height 6
click at [466, 82] on icon at bounding box center [467, 81] width 3 height 3
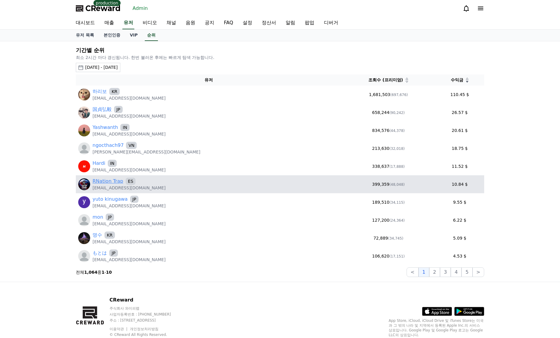
click at [109, 181] on link "RNation Trap" at bounding box center [108, 180] width 31 height 7
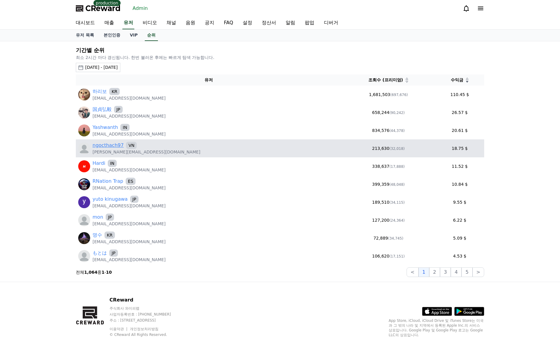
click at [105, 145] on link "ngocthach97" at bounding box center [108, 145] width 31 height 7
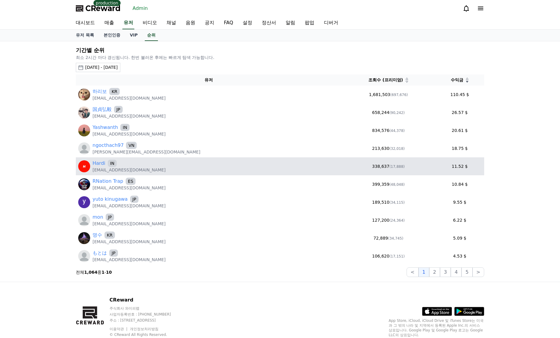
click at [104, 164] on div "Hardi IN" at bounding box center [129, 163] width 73 height 7
click at [101, 163] on link "Hardi" at bounding box center [99, 163] width 13 height 7
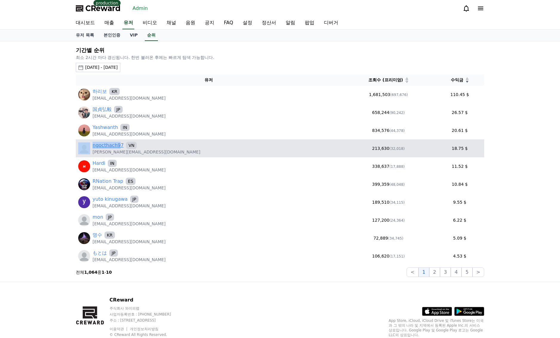
drag, startPoint x: 89, startPoint y: 145, endPoint x: 118, endPoint y: 148, distance: 28.8
click at [118, 148] on div "ngocthach97 VN Alexnam123997@gmail.com" at bounding box center [208, 148] width 261 height 13
click at [97, 153] on p "[PERSON_NAME][EMAIL_ADDRESS][DOMAIN_NAME]" at bounding box center [147, 152] width 108 height 6
drag, startPoint x: 92, startPoint y: 154, endPoint x: 148, endPoint y: 156, distance: 55.9
click at [148, 156] on td "ngocthach97 VN Alexnam123997@gmail.com" at bounding box center [209, 148] width 266 height 18
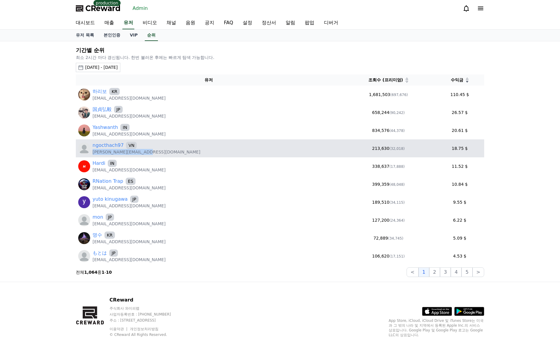
copy p "[PERSON_NAME][EMAIL_ADDRESS][DOMAIN_NAME]"
click at [113, 145] on link "ngocthach97" at bounding box center [108, 145] width 31 height 7
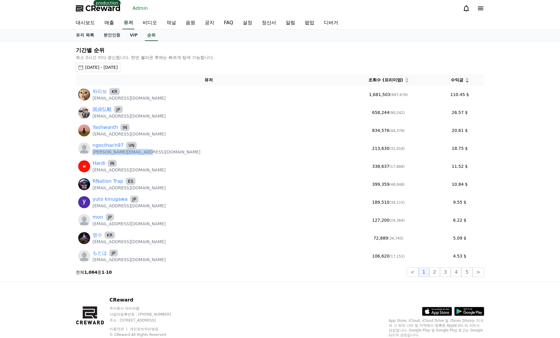
click at [174, 22] on link "채널" at bounding box center [171, 23] width 19 height 13
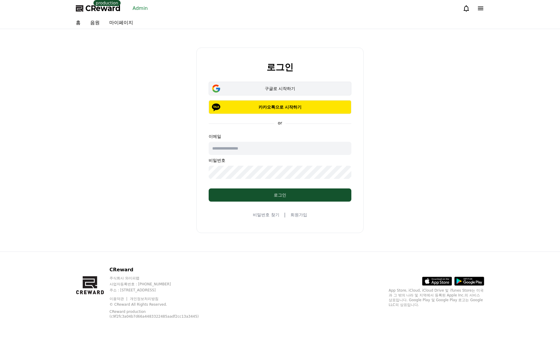
click at [299, 91] on div "구글로 시작하기" at bounding box center [279, 88] width 125 height 6
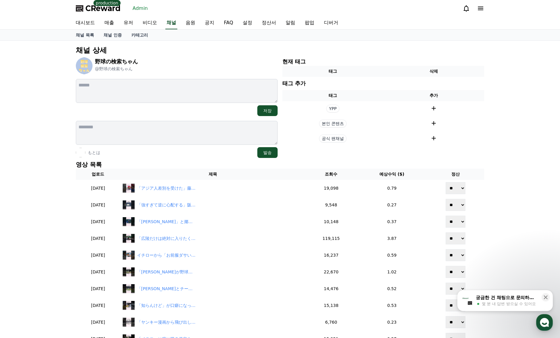
click at [505, 156] on div "채널 상세 野球の検索ちゃん @野球の検索ちゃん 저장 もとは 발송 현재 태그 태그 삭제 태그 추가 태그 추가 YPP 본인 콘텐츠 공식 팬채널 영상…" at bounding box center [280, 285] width 560 height 488
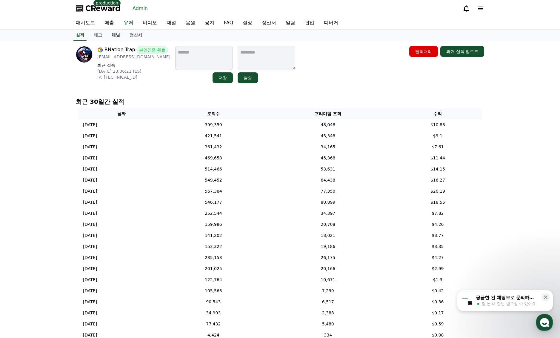
click at [114, 37] on link "채널" at bounding box center [116, 35] width 18 height 11
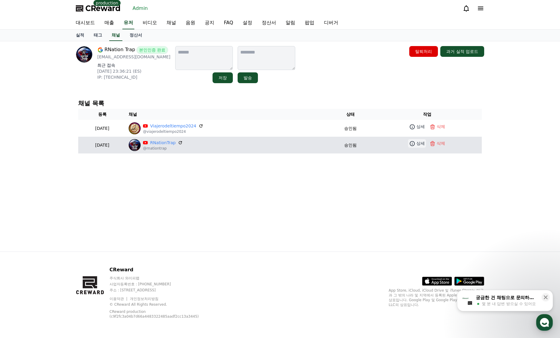
click at [418, 142] on p "상세" at bounding box center [421, 143] width 8 height 6
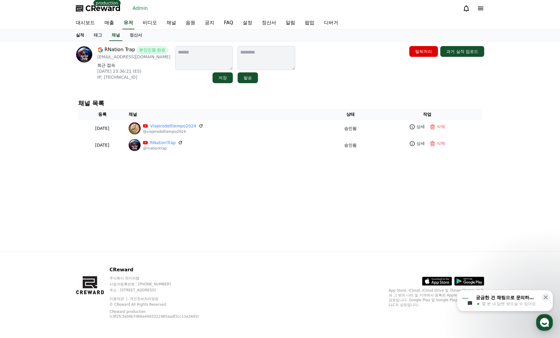
click at [82, 34] on link "실적" at bounding box center [80, 35] width 18 height 11
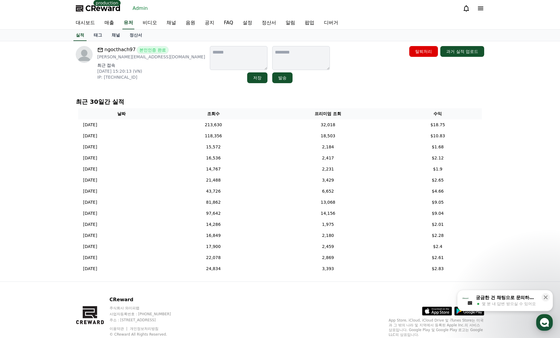
click at [311, 80] on div "ngocthach97 본인인증 완료 [PERSON_NAME][EMAIL_ADDRESS][DOMAIN_NAME] 최근 접속 [DATE] 15:2…" at bounding box center [280, 64] width 409 height 37
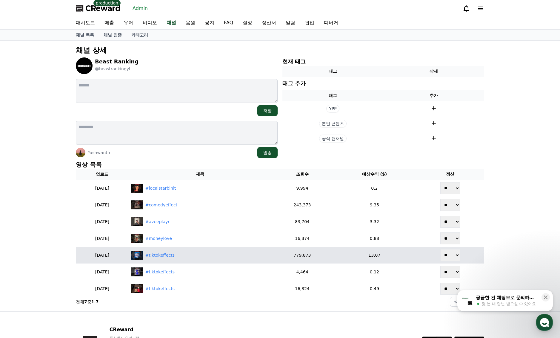
click at [175, 255] on div "#tiktokeffects" at bounding box center [159, 255] width 29 height 6
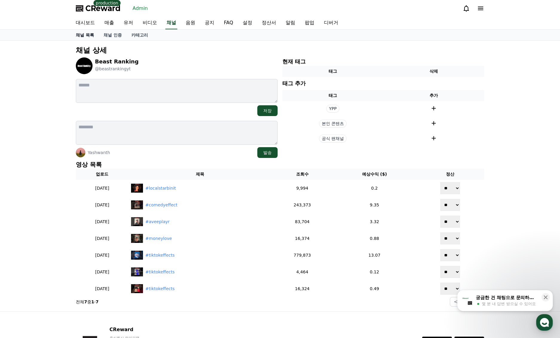
click at [89, 39] on link "채널 목록" at bounding box center [85, 35] width 28 height 11
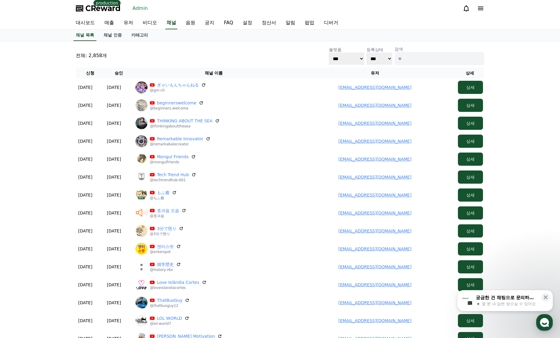
click at [440, 68] on th "유저" at bounding box center [375, 73] width 161 height 11
click at [438, 62] on input at bounding box center [440, 58] width 90 height 13
paste input "**********"
type input "**********"
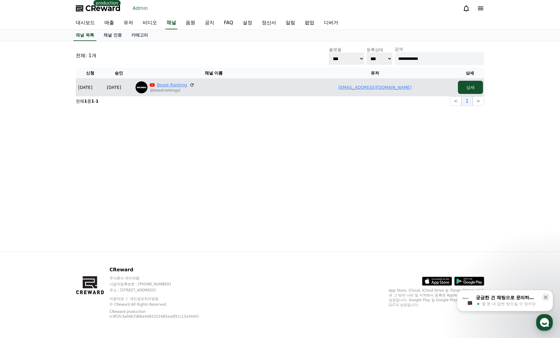
click at [180, 85] on link "Beast Ranking" at bounding box center [172, 85] width 30 height 6
click at [360, 89] on link "klr199yashwanth@gmail.com" at bounding box center [375, 87] width 73 height 5
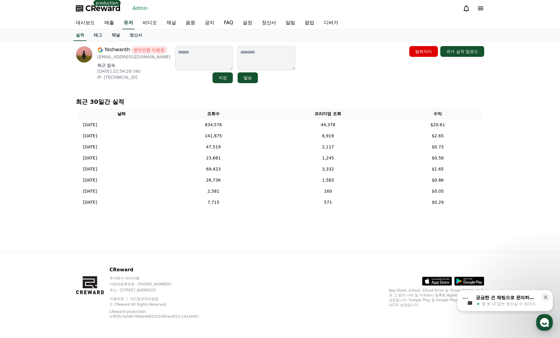
click at [291, 85] on div "[PERSON_NAME] 본인인증 미완료 [EMAIL_ADDRESS][PERSON_NAME][DOMAIN_NAME] 최근 접속 [DATE] 2…" at bounding box center [279, 65] width 413 height 42
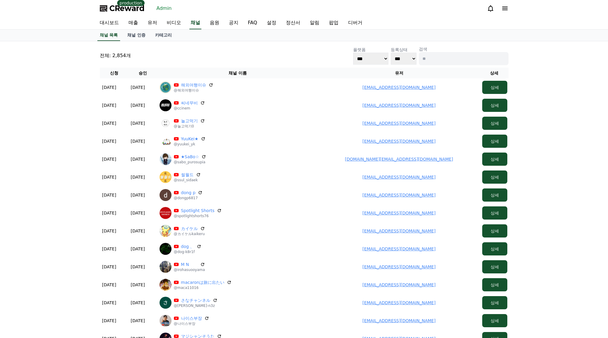
click at [189, 20] on div "대시보드 매출 유저 비디오 채널 음원 공지 FAQ 설정 정산서 알림 팝업 디버거" at bounding box center [304, 23] width 418 height 13
click at [191, 22] on link "채널" at bounding box center [195, 23] width 12 height 13
click at [141, 33] on link "채널 인증" at bounding box center [136, 35] width 28 height 11
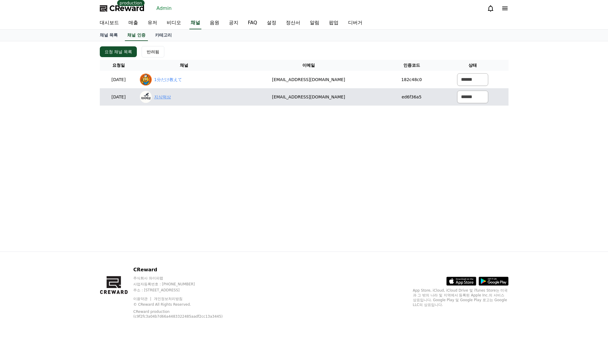
click at [171, 97] on link "지식떡상" at bounding box center [162, 97] width 17 height 6
drag, startPoint x: 274, startPoint y: 101, endPoint x: 375, endPoint y: 103, distance: 101.3
click at [375, 103] on tr "2025-09-09 09-09 지식떡상 tijxcop@gmail.com ed6f36a5 ****** *** ***" at bounding box center [304, 96] width 409 height 17
copy tr "tijxcop@gmail.com"
click at [462, 99] on select "****** *** ***" at bounding box center [472, 97] width 31 height 13
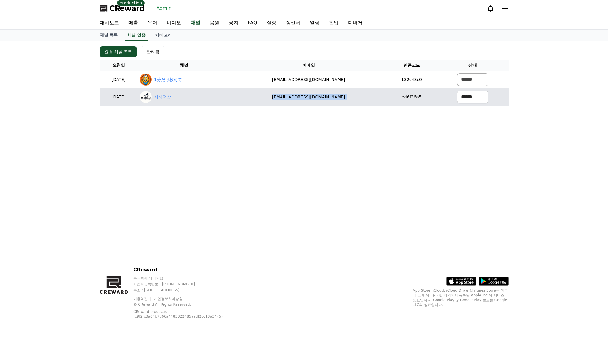
select select "********"
click at [457, 91] on select "****** *** ***" at bounding box center [472, 97] width 31 height 13
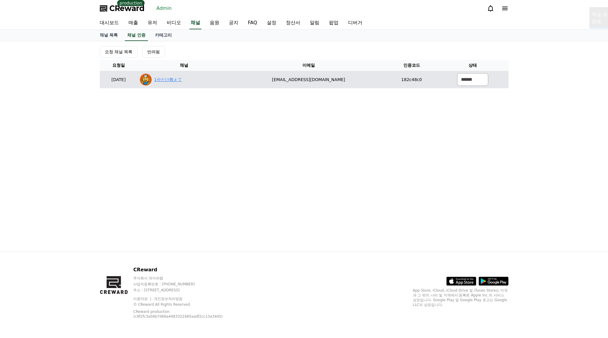
click at [182, 80] on link "1分だけ教えて" at bounding box center [168, 79] width 28 height 6
click at [463, 82] on select "****** *** ***" at bounding box center [472, 79] width 31 height 13
select select "********"
click at [457, 73] on select "****** *** ***" at bounding box center [472, 79] width 31 height 13
click at [182, 81] on link "1分だけ教えて" at bounding box center [168, 79] width 28 height 6
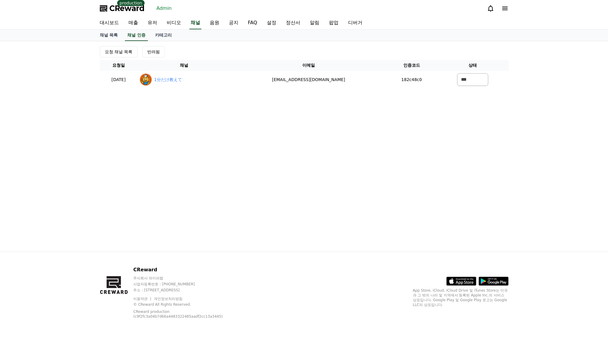
click at [269, 111] on div "요청 채널 목록 반려됨 요청일 채널 이메일 인증코드 상태 2025-09-09 09-09 1分だけ教えて tijxcop@gmail.com 182c…" at bounding box center [304, 146] width 418 height 210
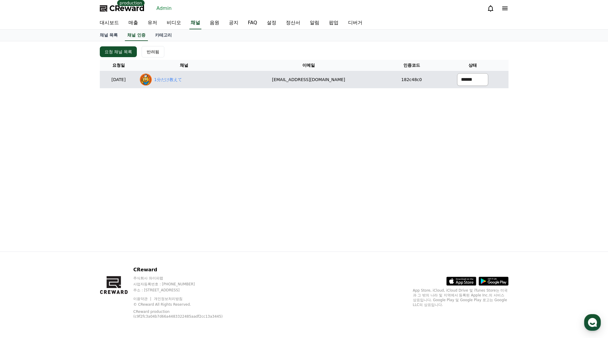
drag, startPoint x: 457, startPoint y: 80, endPoint x: 461, endPoint y: 85, distance: 6.6
click at [458, 80] on select "****** *** ***" at bounding box center [472, 79] width 31 height 13
select select "********"
click at [457, 73] on select "****** *** ***" at bounding box center [472, 79] width 31 height 13
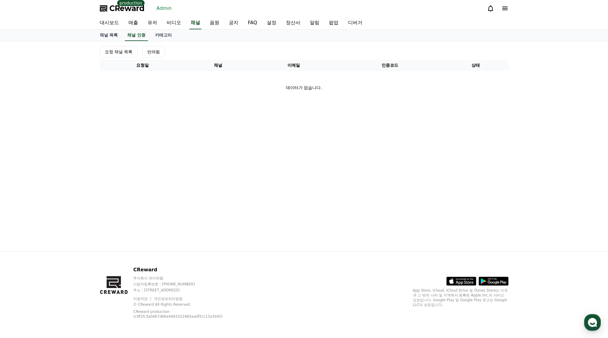
click at [206, 177] on div "요청 채널 목록 반려됨 요청일 채널 이메일 인증코드 상태 데이터가 없습니다." at bounding box center [304, 146] width 418 height 210
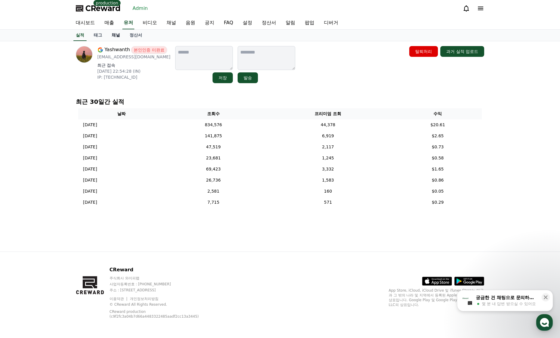
click at [117, 36] on link "채널" at bounding box center [116, 35] width 18 height 11
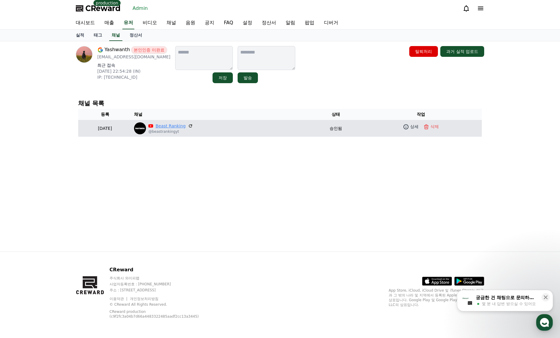
click at [186, 127] on link "Beast Ranking" at bounding box center [171, 126] width 30 height 6
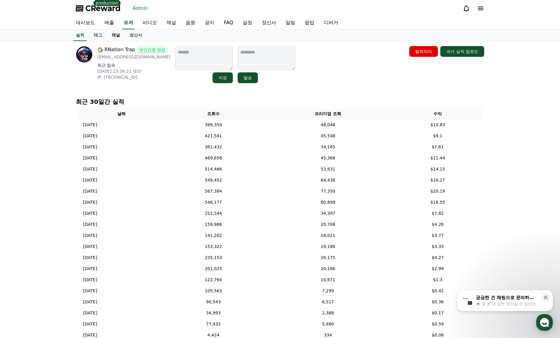
click at [114, 36] on link "채널" at bounding box center [116, 35] width 18 height 11
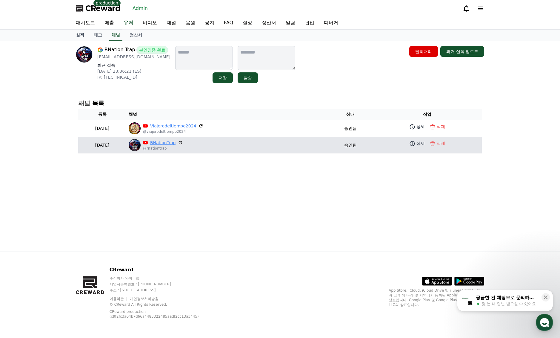
click at [176, 140] on link "RNationTrap" at bounding box center [162, 143] width 25 height 6
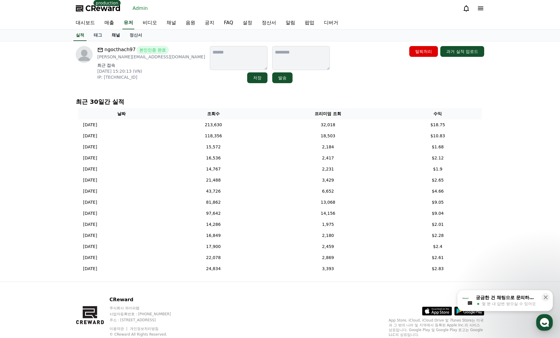
click at [114, 33] on link "채널" at bounding box center [116, 35] width 18 height 11
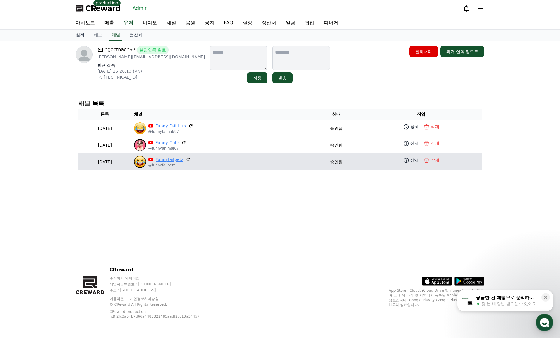
click at [184, 158] on link "Funnyfailpetz" at bounding box center [170, 159] width 28 height 6
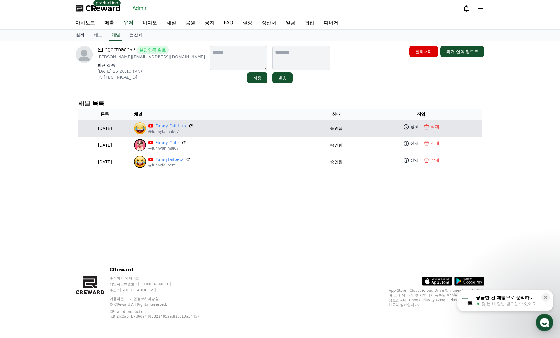
click at [186, 124] on link "Funny Fail Hub" at bounding box center [171, 126] width 31 height 6
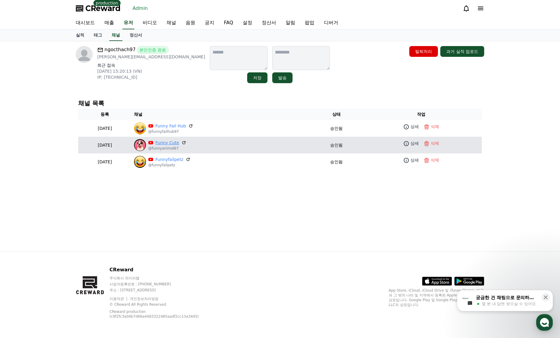
click at [179, 143] on link "Funny Cute" at bounding box center [168, 143] width 24 height 6
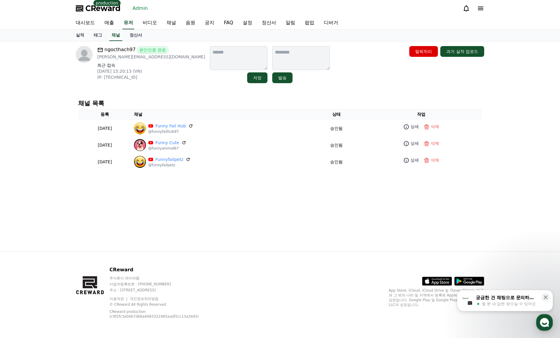
drag, startPoint x: 324, startPoint y: 91, endPoint x: 275, endPoint y: 65, distance: 55.5
click at [323, 91] on div "ngocthach97 본인인증 완료 Alexnam123997@gmail.com 최근 접속 2025-08-30 15:20:13 (VN) IP: …" at bounding box center [280, 146] width 418 height 210
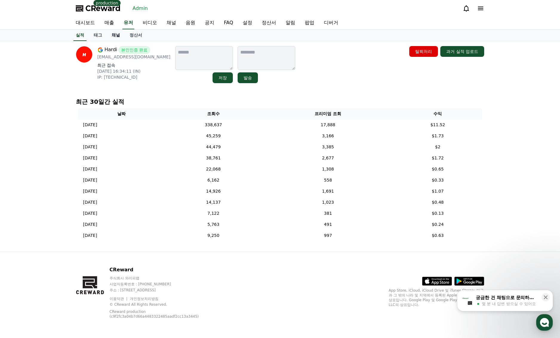
click at [115, 36] on link "채널" at bounding box center [116, 35] width 18 height 11
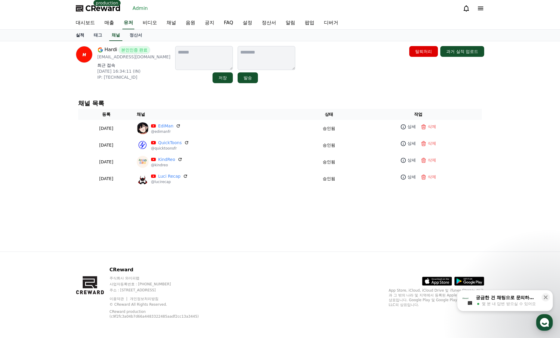
click at [82, 38] on link "실적" at bounding box center [80, 35] width 18 height 11
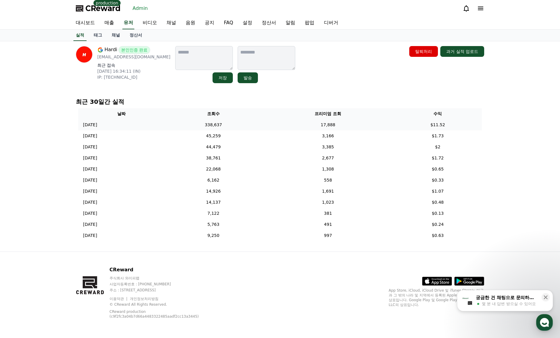
click at [293, 123] on td "17,888" at bounding box center [328, 124] width 131 height 11
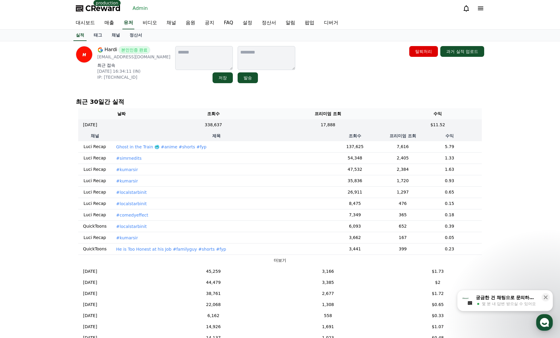
click at [191, 147] on p "Ghost in the Train 🥶 #anime #shorts #fyp" at bounding box center [161, 147] width 90 height 6
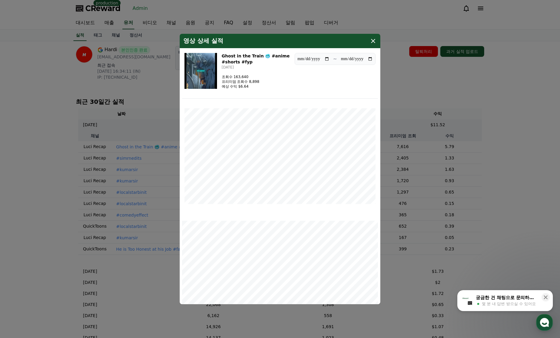
click at [211, 72] on img "modal" at bounding box center [201, 71] width 33 height 36
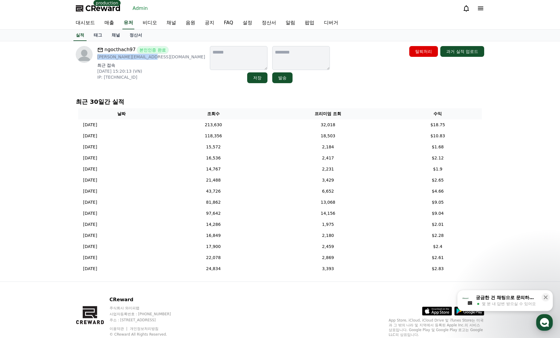
drag, startPoint x: 113, startPoint y: 57, endPoint x: 153, endPoint y: 57, distance: 40.3
click at [153, 57] on div "ngocthach97 본인인증 완료 [PERSON_NAME][EMAIL_ADDRESS][DOMAIN_NAME] 최근 접속 [DATE] 15:2…" at bounding box center [140, 64] width 129 height 37
copy p "[PERSON_NAME][EMAIL_ADDRESS][DOMAIN_NAME]"
click at [130, 23] on link "유저" at bounding box center [128, 23] width 12 height 13
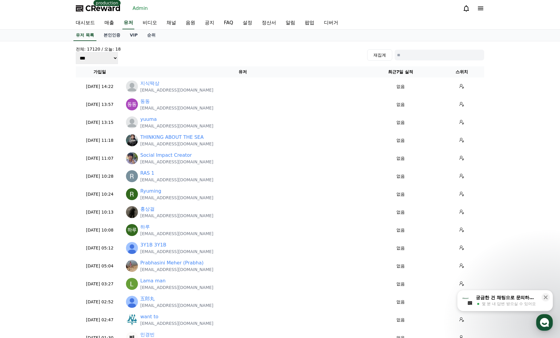
click at [427, 52] on input at bounding box center [440, 55] width 90 height 11
paste input "**********"
type input "**********"
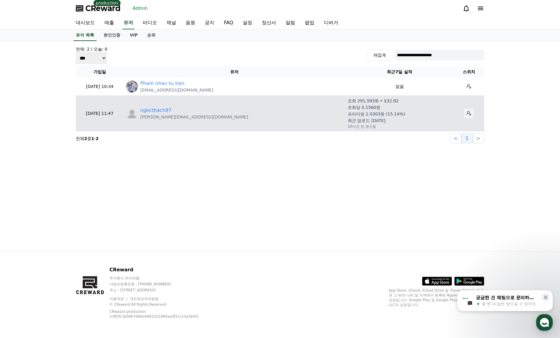
click at [467, 111] on icon at bounding box center [469, 113] width 5 height 5
